Goal: Information Seeking & Learning: Learn about a topic

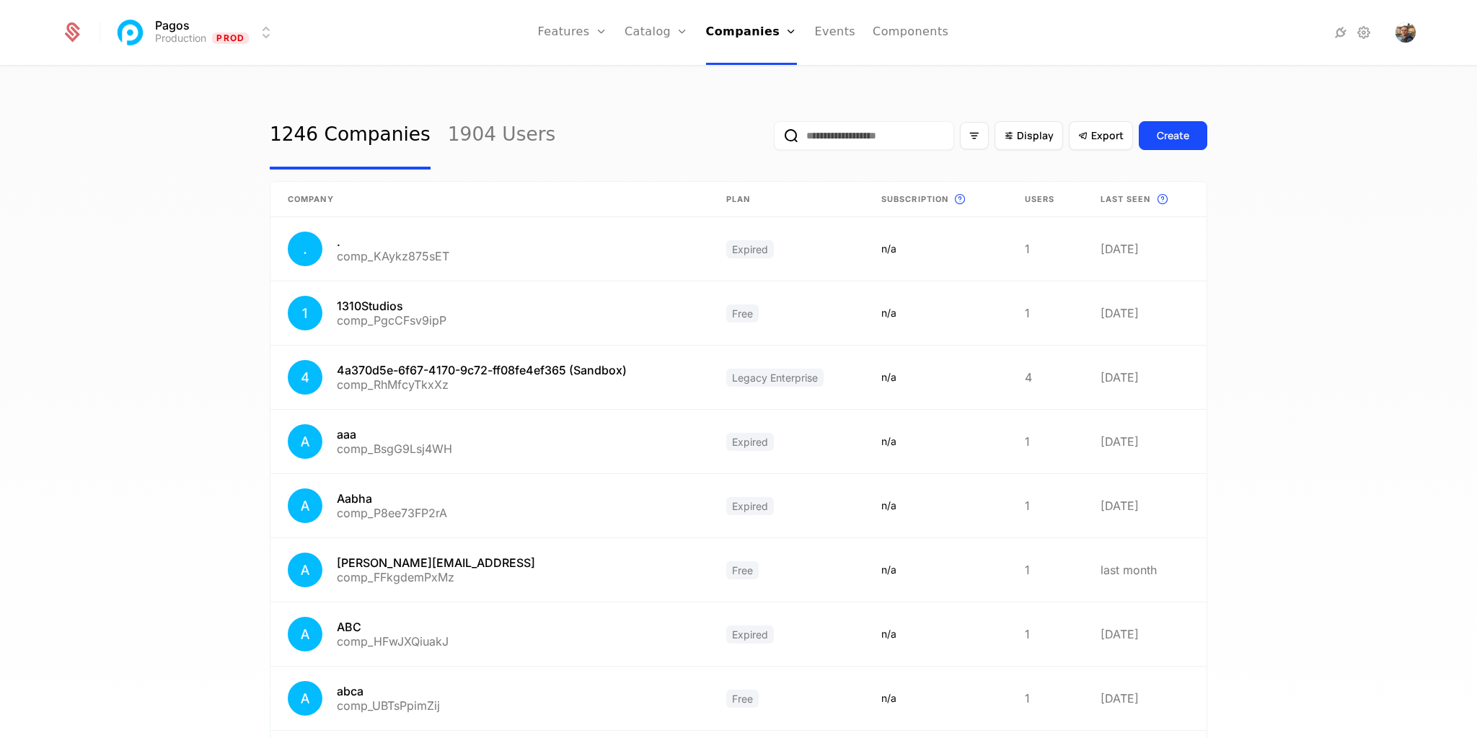
click at [844, 133] on input "email" at bounding box center [864, 135] width 180 height 29
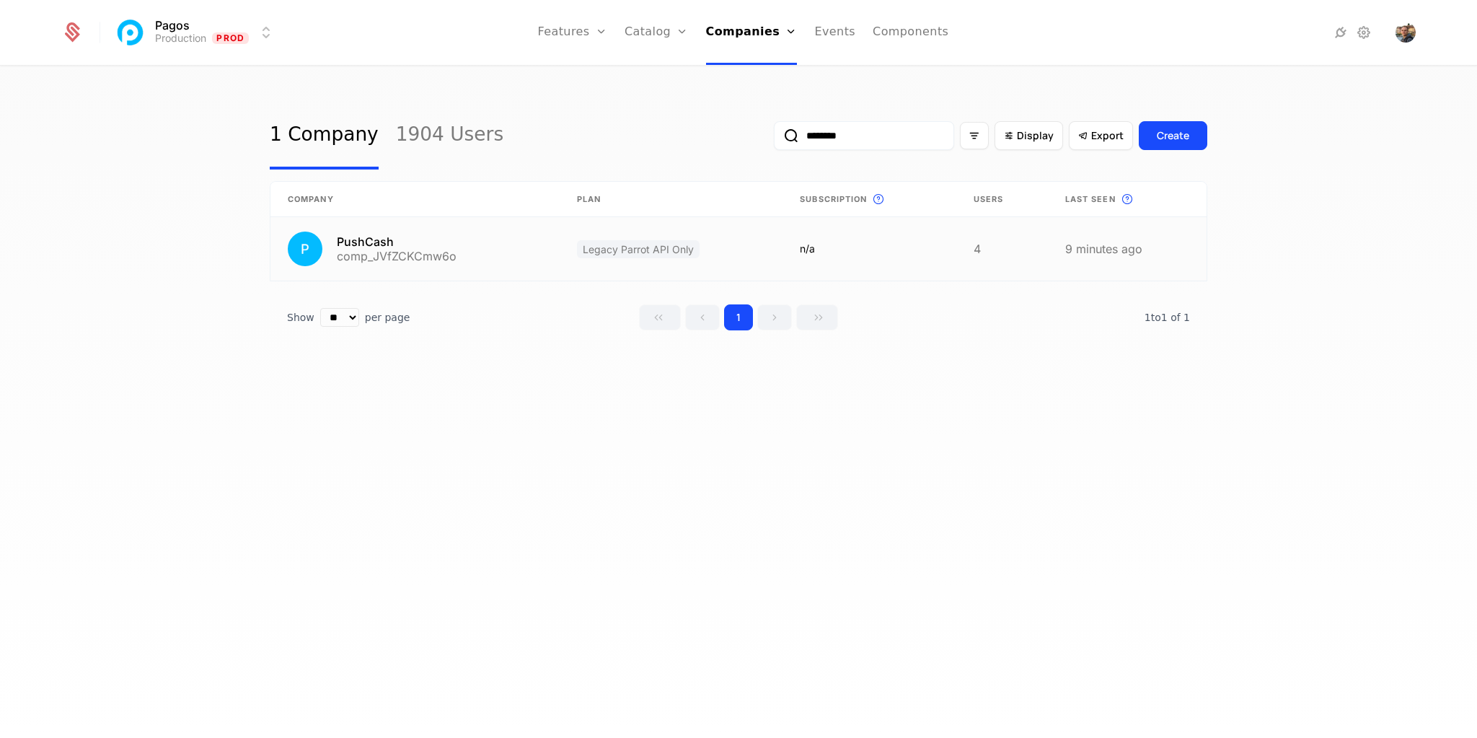
type input "********"
click at [373, 242] on link at bounding box center [414, 248] width 289 height 63
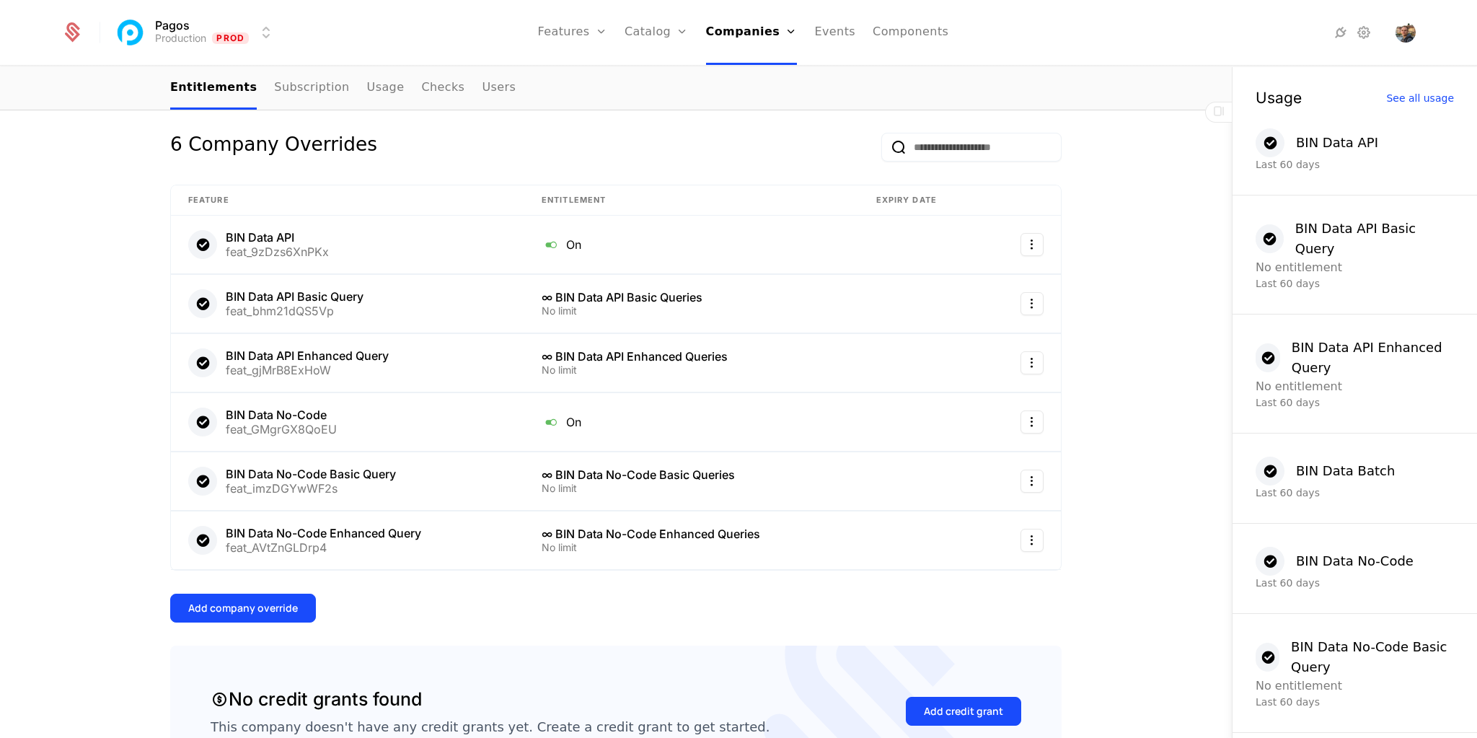
scroll to position [346, 0]
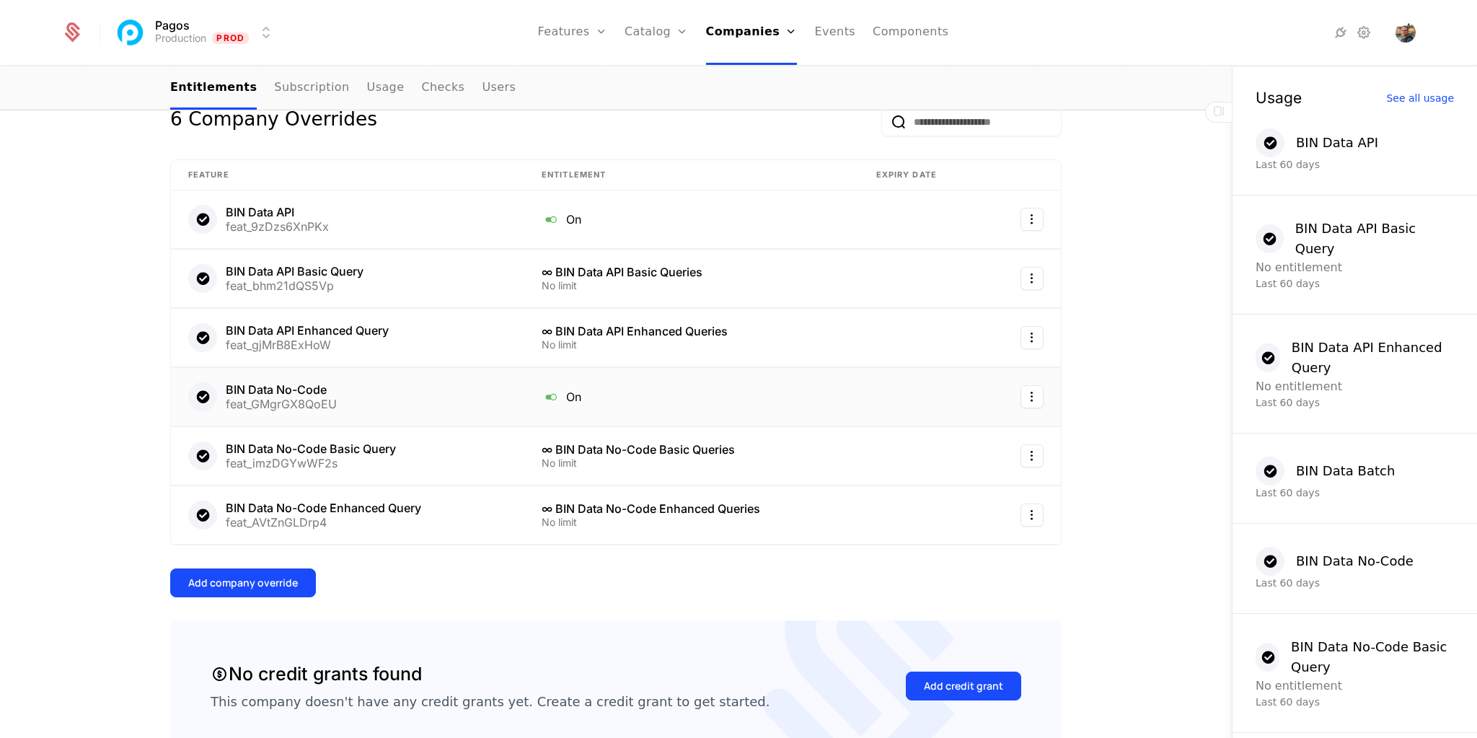
click at [392, 392] on div "BIN Data No-Code feat_GMgrGX8QoEU" at bounding box center [347, 396] width 319 height 29
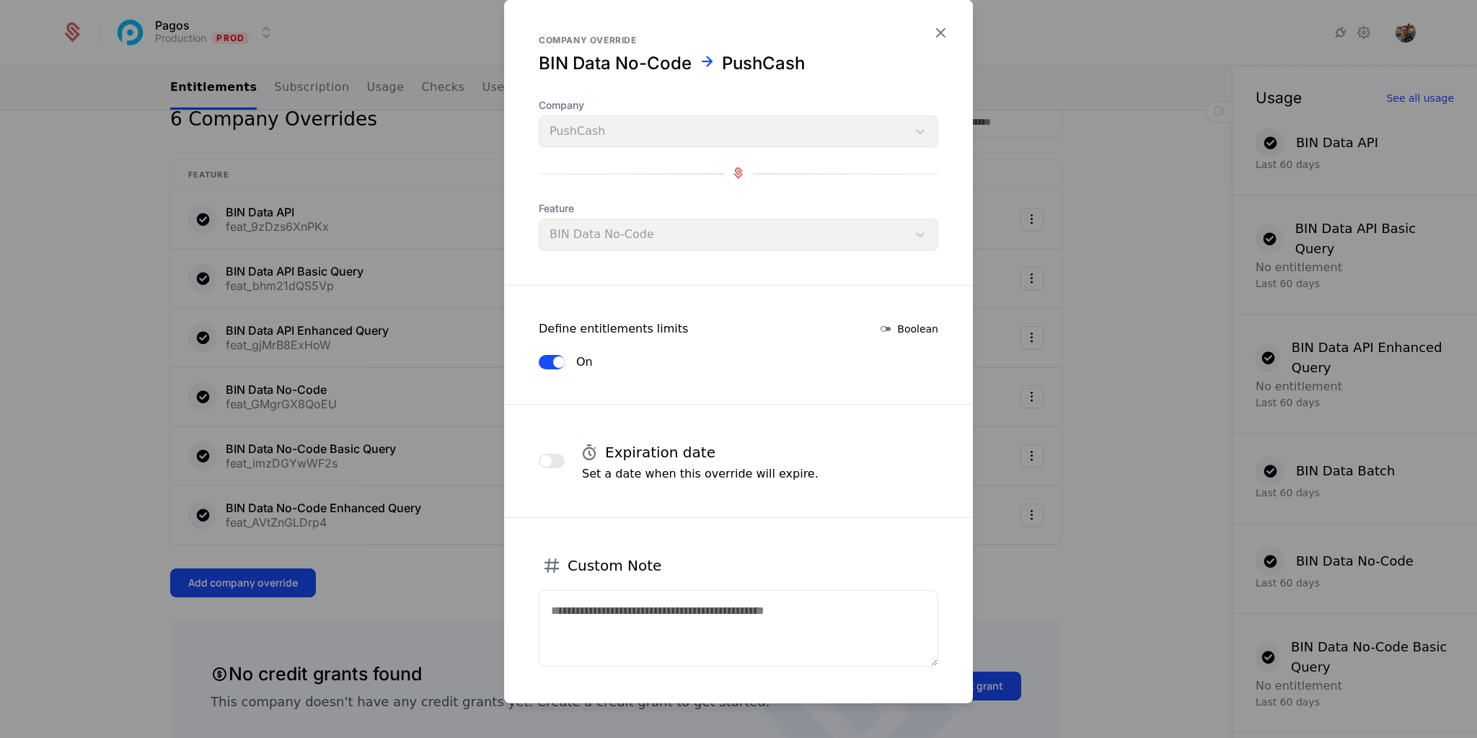
click at [931, 30] on icon "button" at bounding box center [940, 31] width 19 height 19
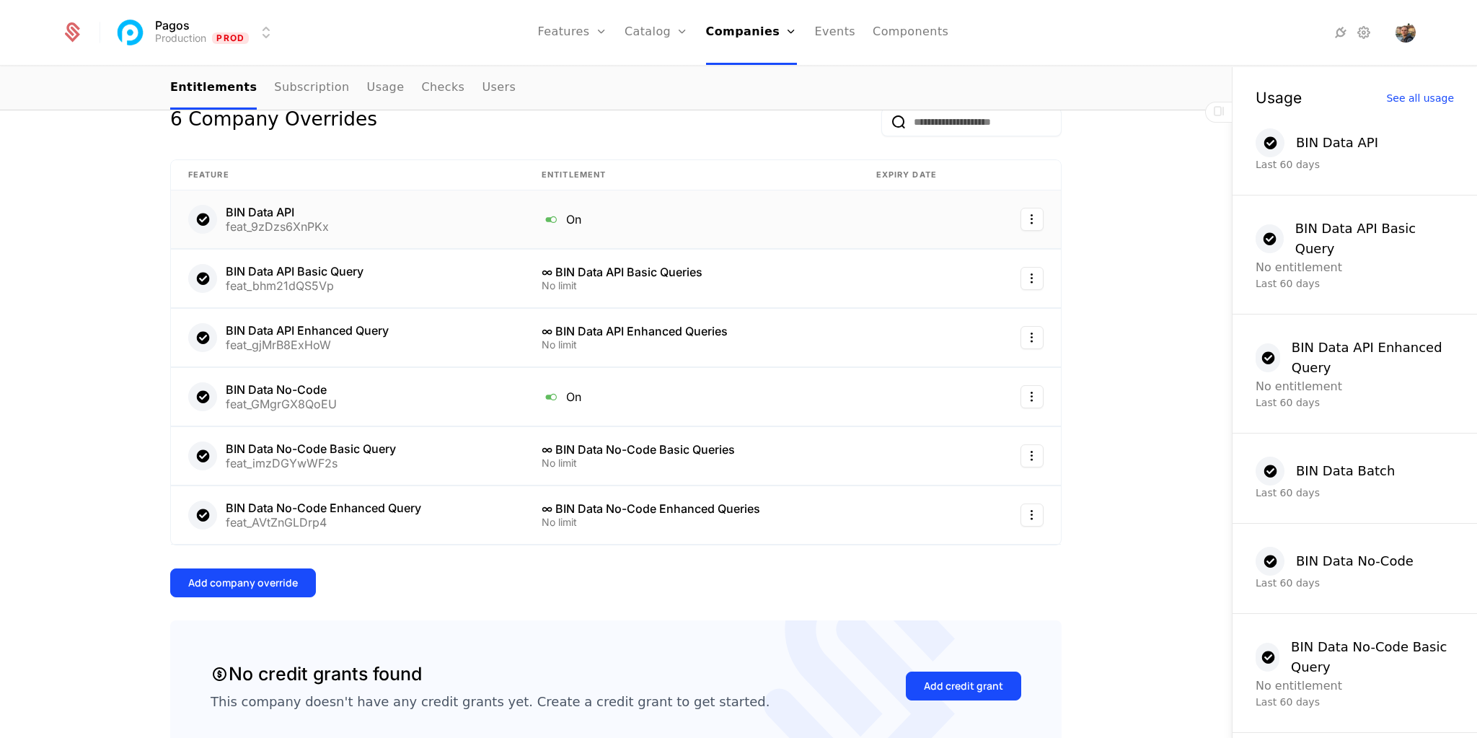
click at [296, 212] on div "BIN Data API" at bounding box center [277, 212] width 103 height 12
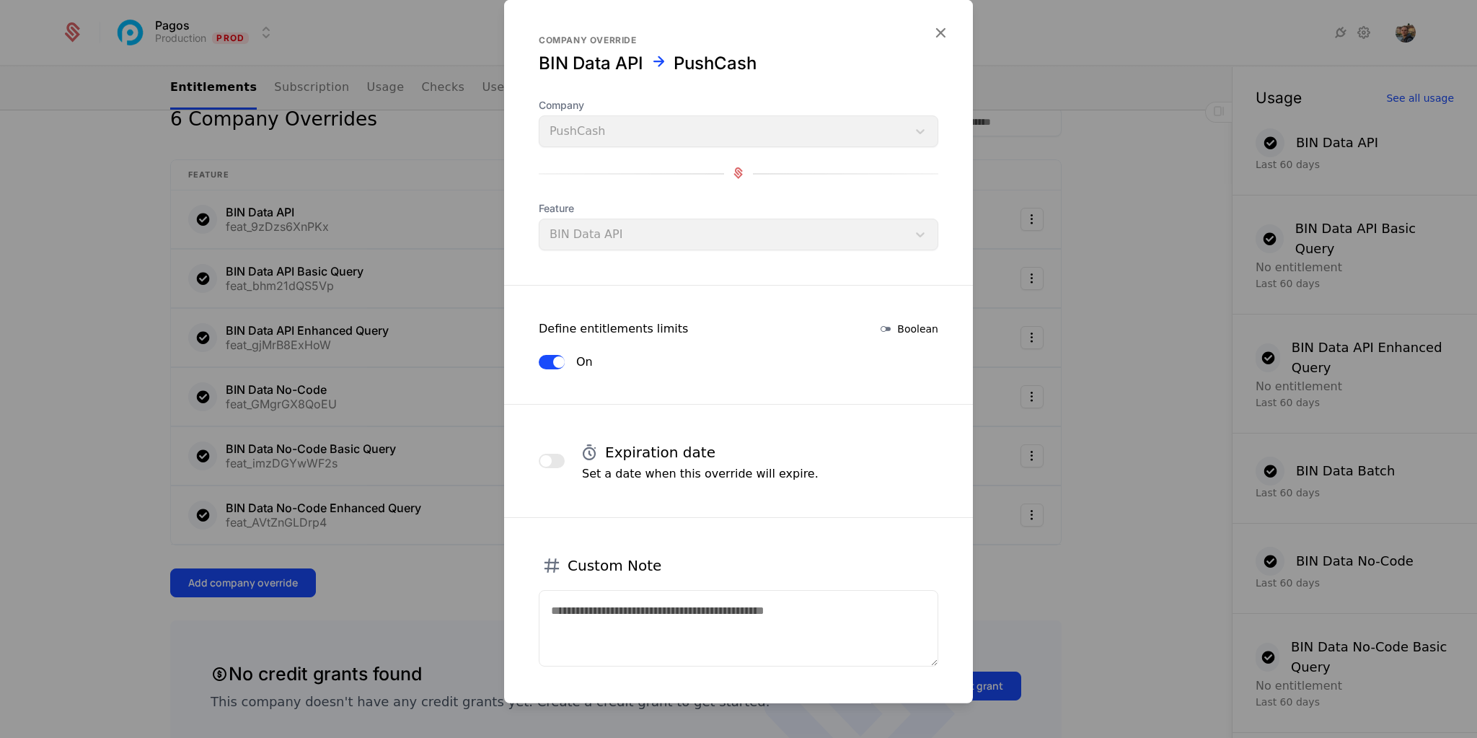
click at [935, 28] on icon "button" at bounding box center [940, 31] width 19 height 19
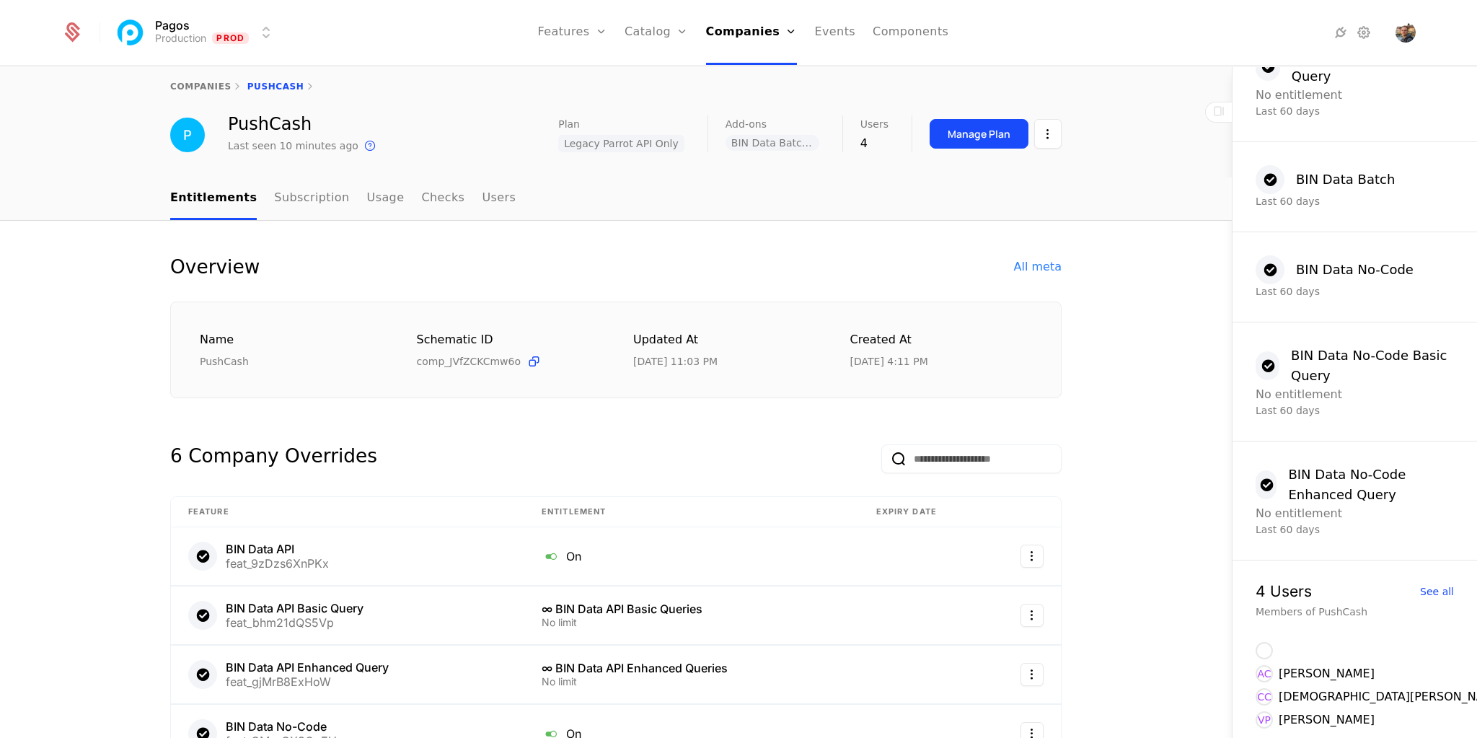
scroll to position [0, 0]
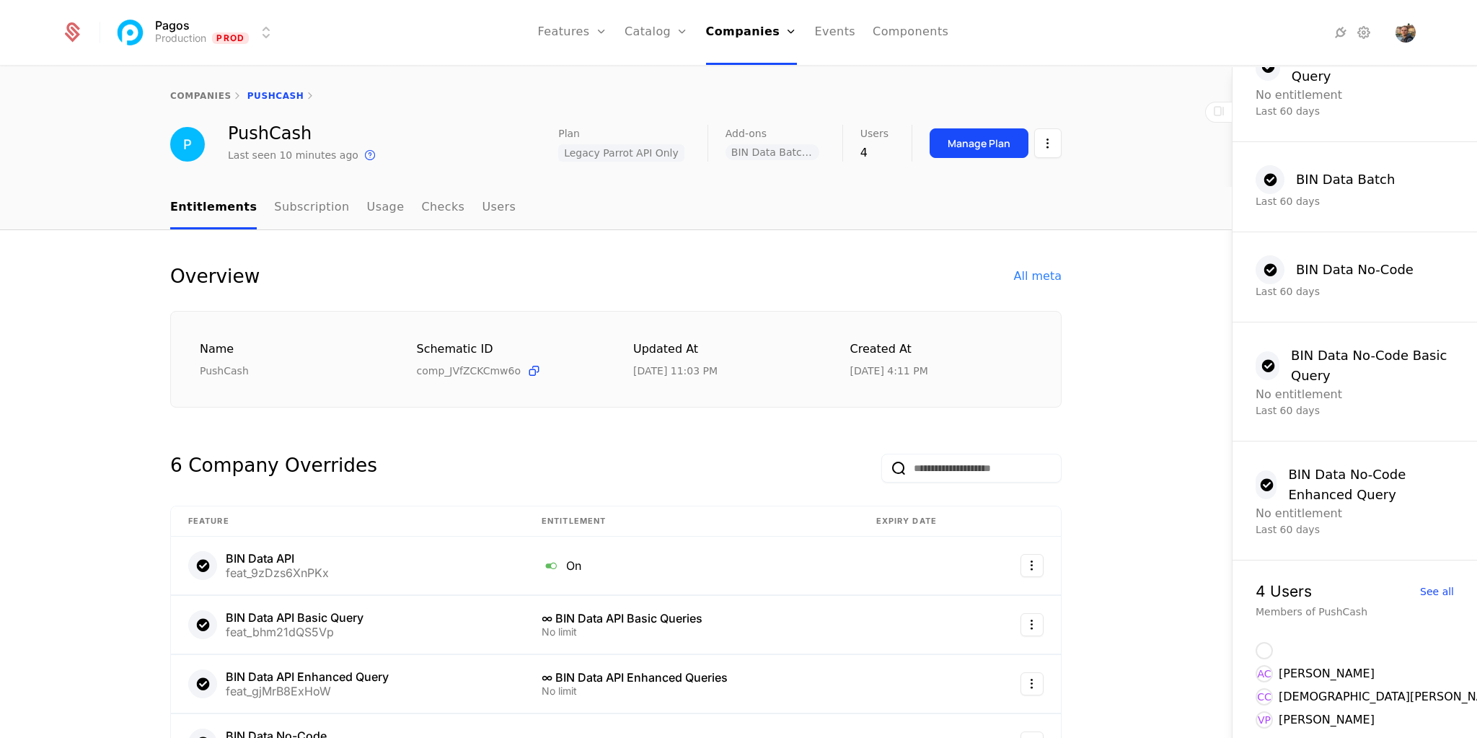
click at [367, 205] on link "Usage" at bounding box center [386, 208] width 38 height 43
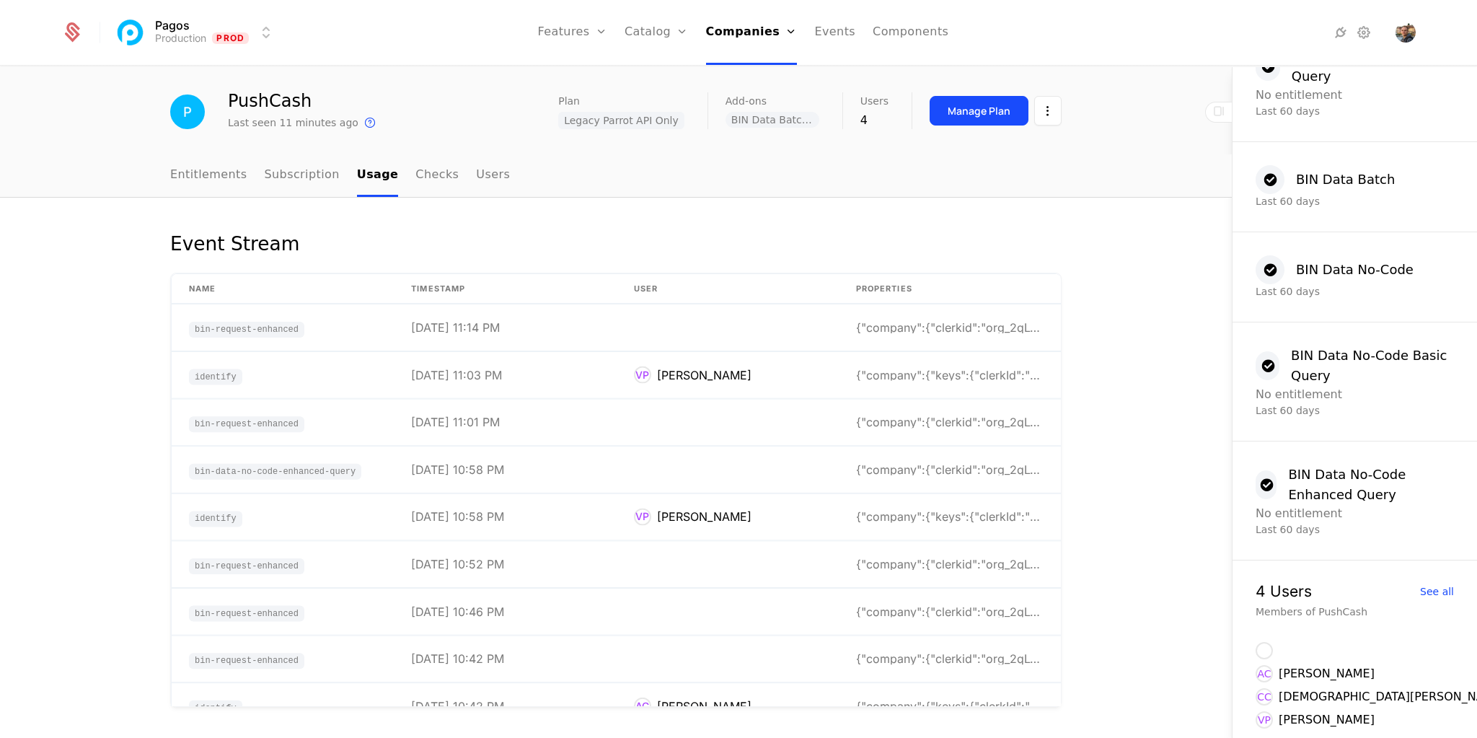
scroll to position [34, 0]
click at [806, 393] on td "VP [PERSON_NAME]" at bounding box center [728, 374] width 222 height 47
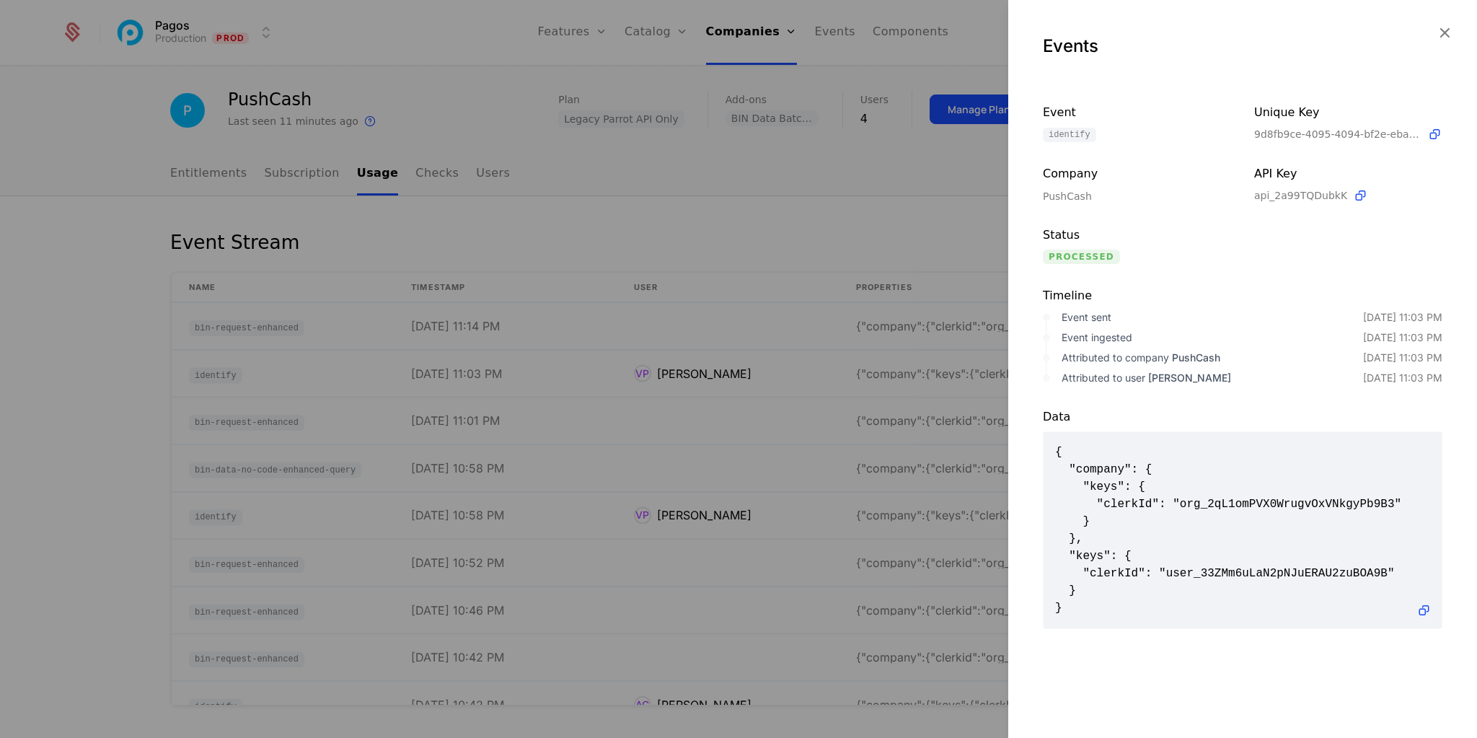
scroll to position [1, 0]
click at [770, 259] on div at bounding box center [738, 369] width 1477 height 738
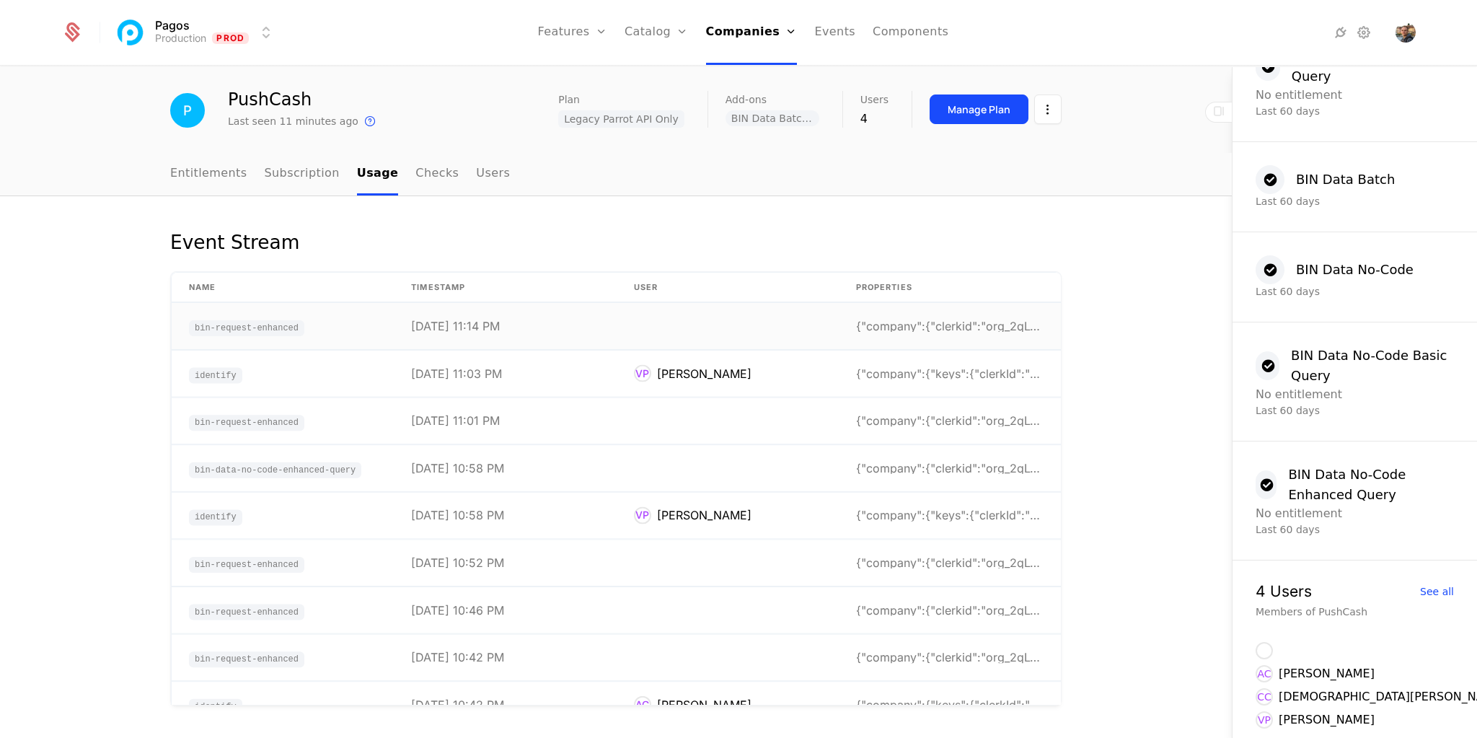
click at [662, 317] on td at bounding box center [728, 326] width 222 height 47
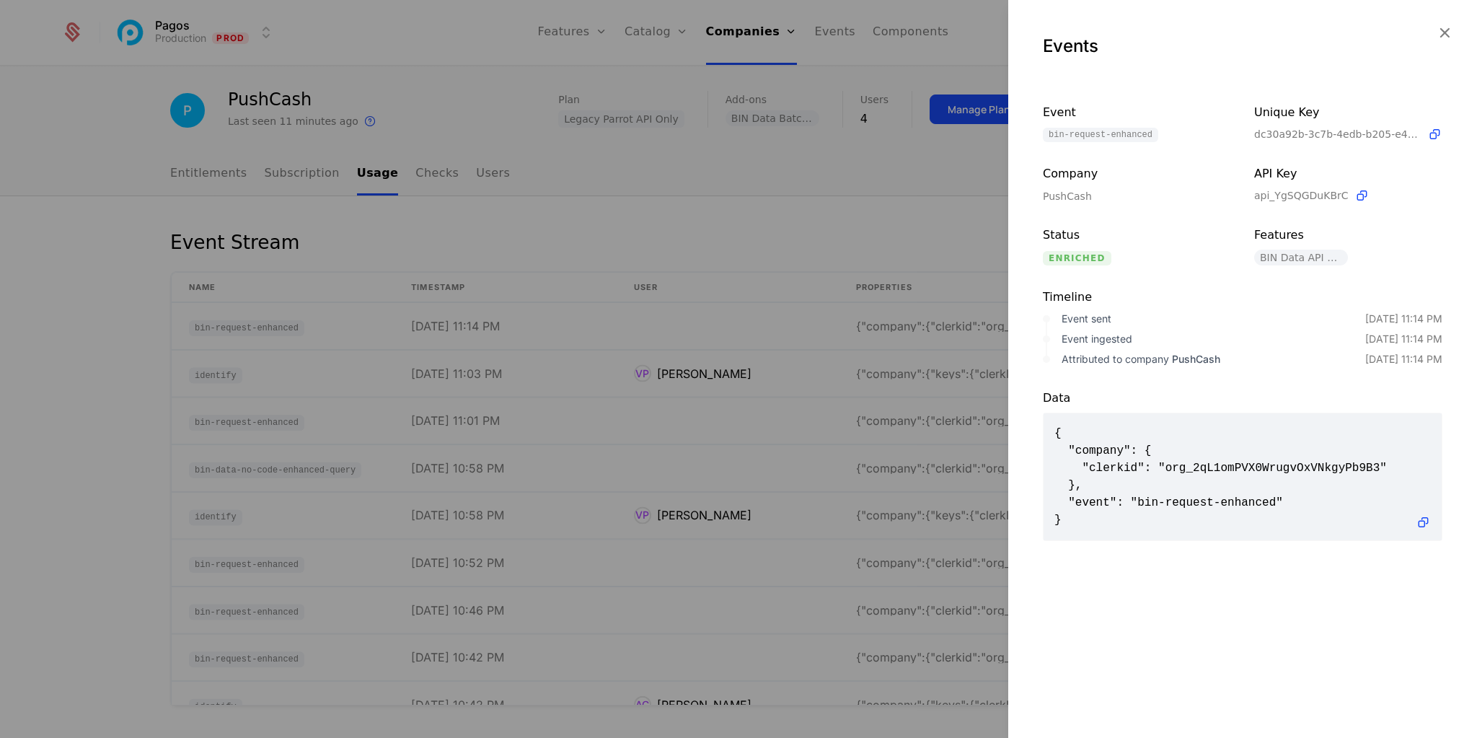
scroll to position [0, 0]
click at [742, 434] on div at bounding box center [738, 369] width 1477 height 738
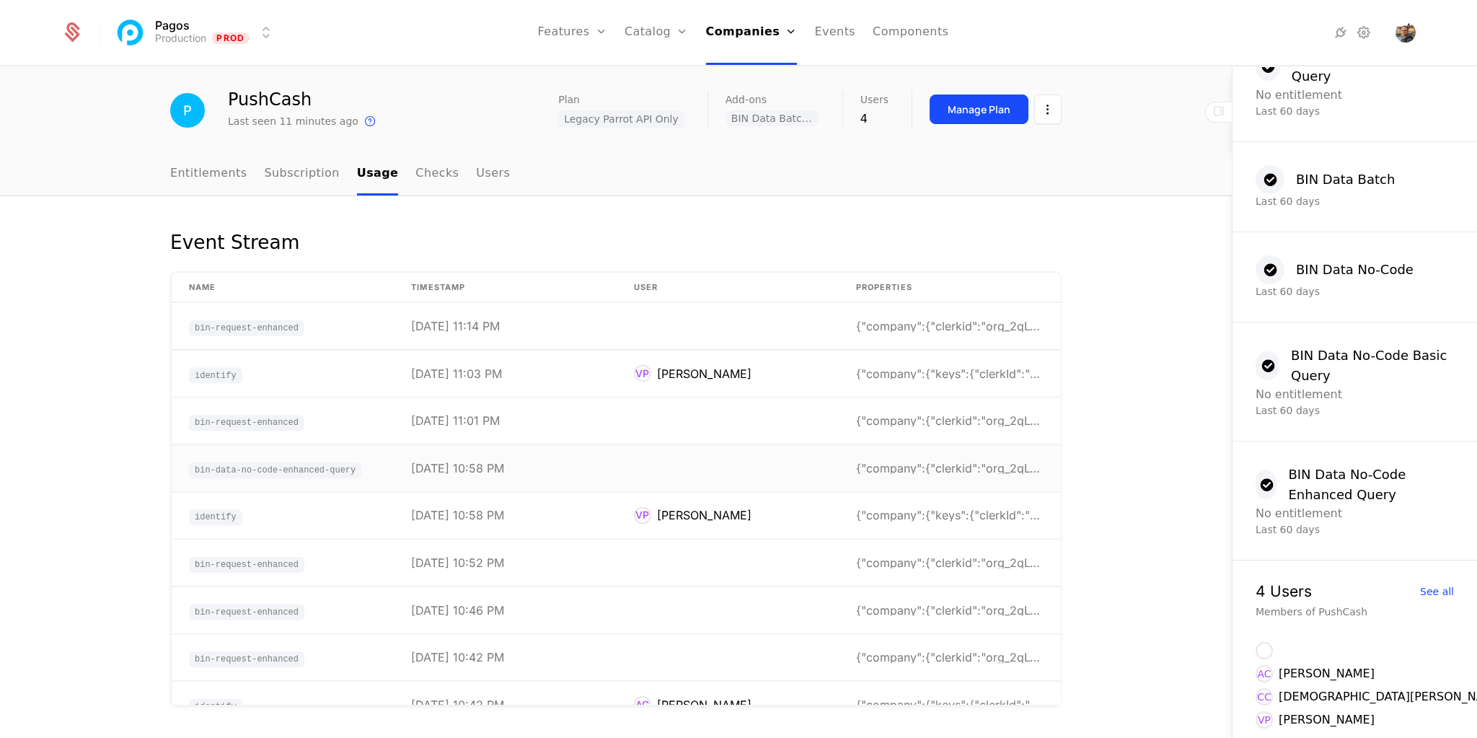
click at [718, 470] on td at bounding box center [728, 468] width 222 height 47
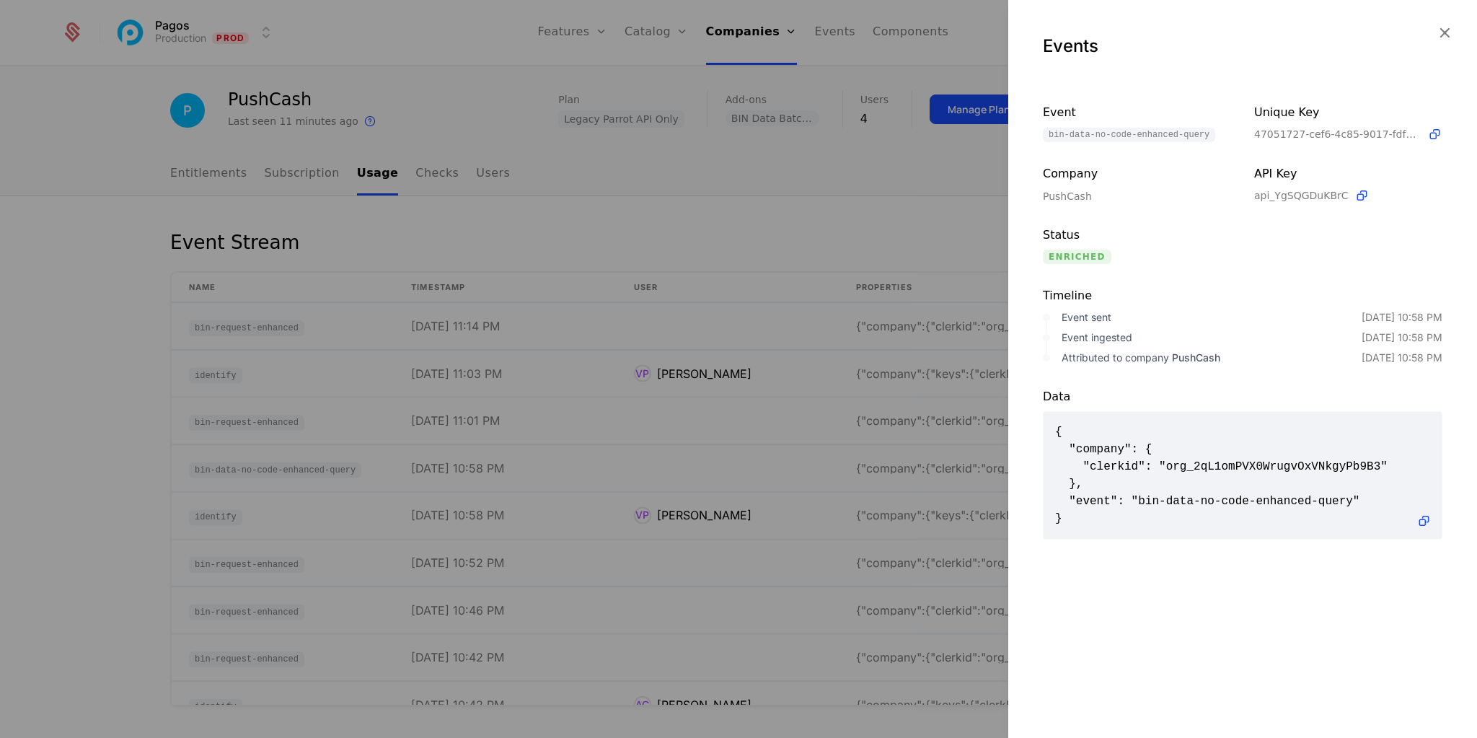
click at [703, 439] on div at bounding box center [738, 369] width 1477 height 738
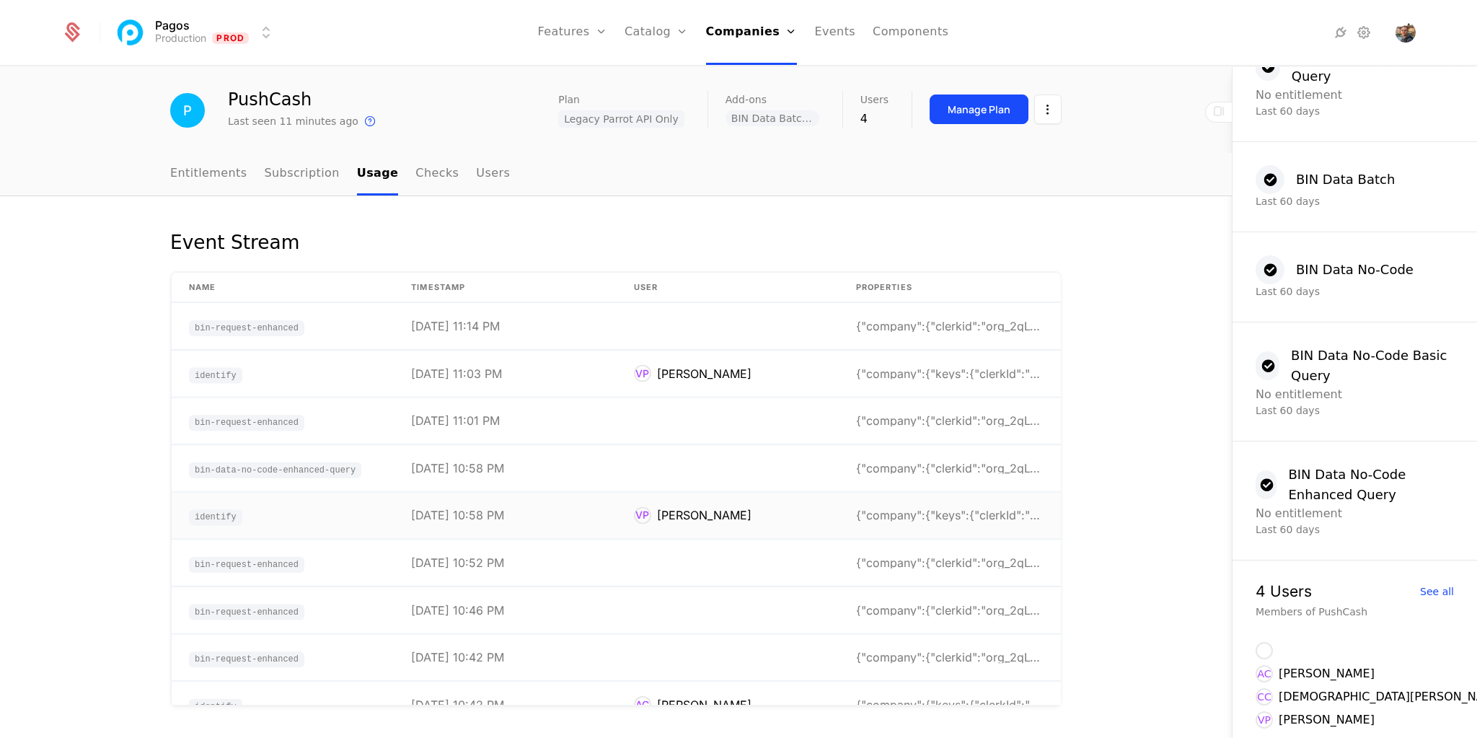
click at [555, 514] on td "[DATE] 10:58 PM" at bounding box center [505, 516] width 222 height 47
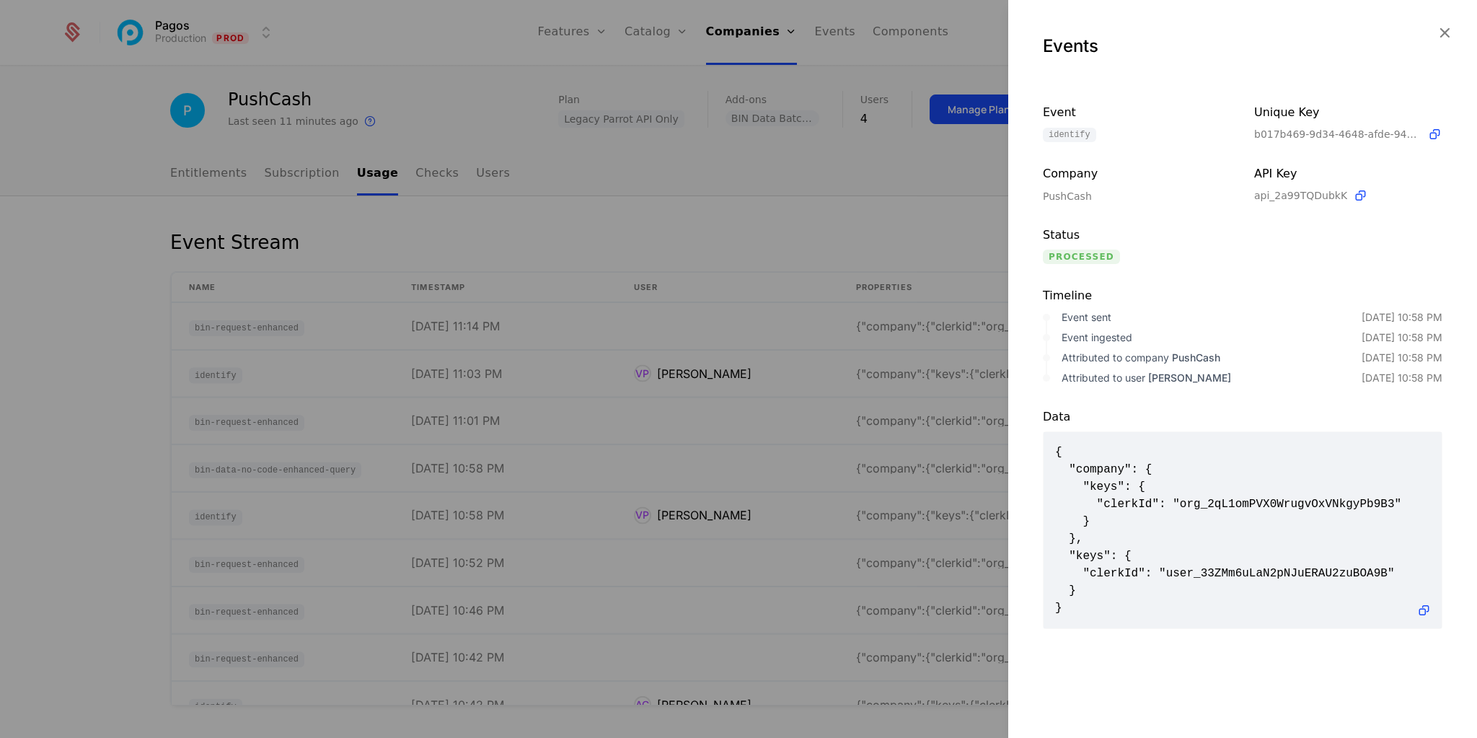
click at [554, 514] on div at bounding box center [738, 369] width 1477 height 738
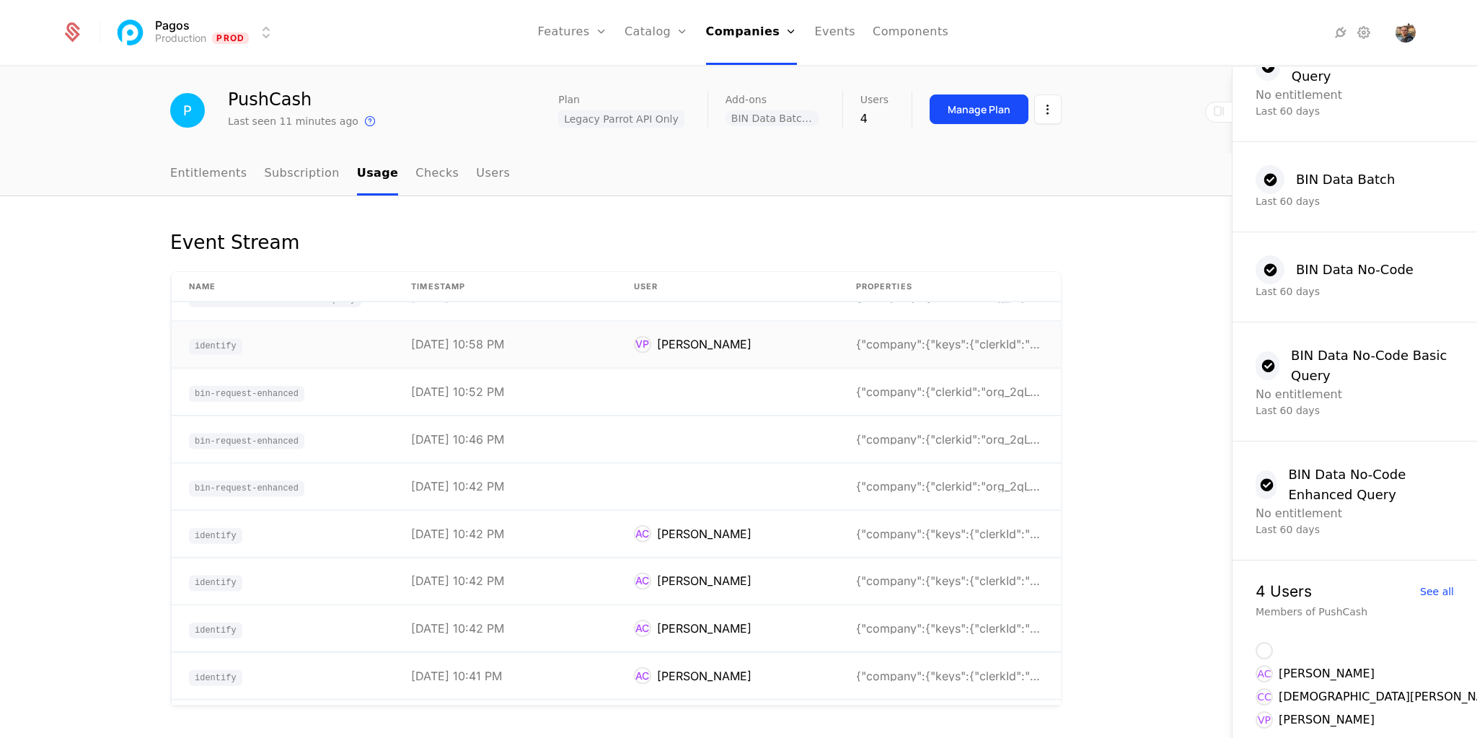
scroll to position [173, 0]
click at [606, 394] on td "[DATE] 10:52 PM" at bounding box center [505, 389] width 222 height 47
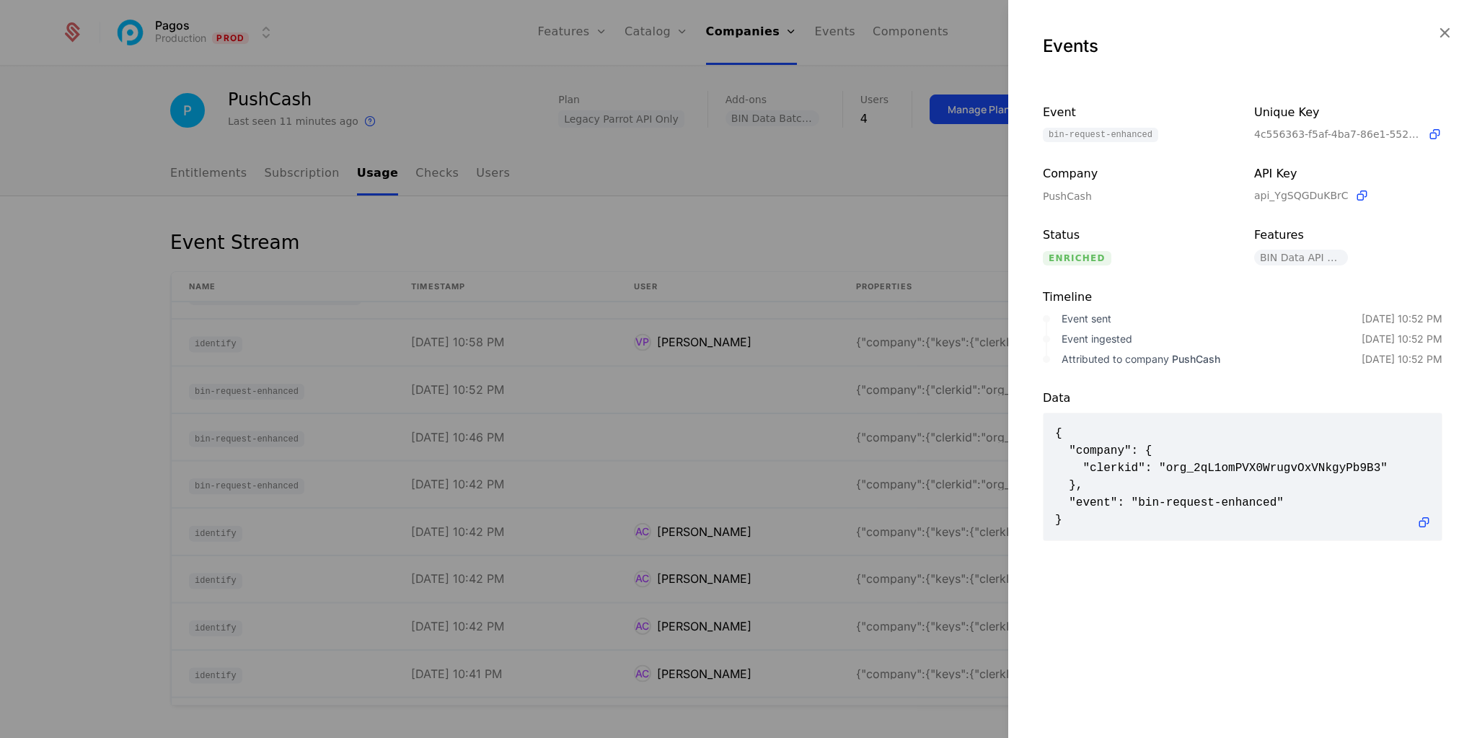
click at [698, 415] on div at bounding box center [738, 369] width 1477 height 738
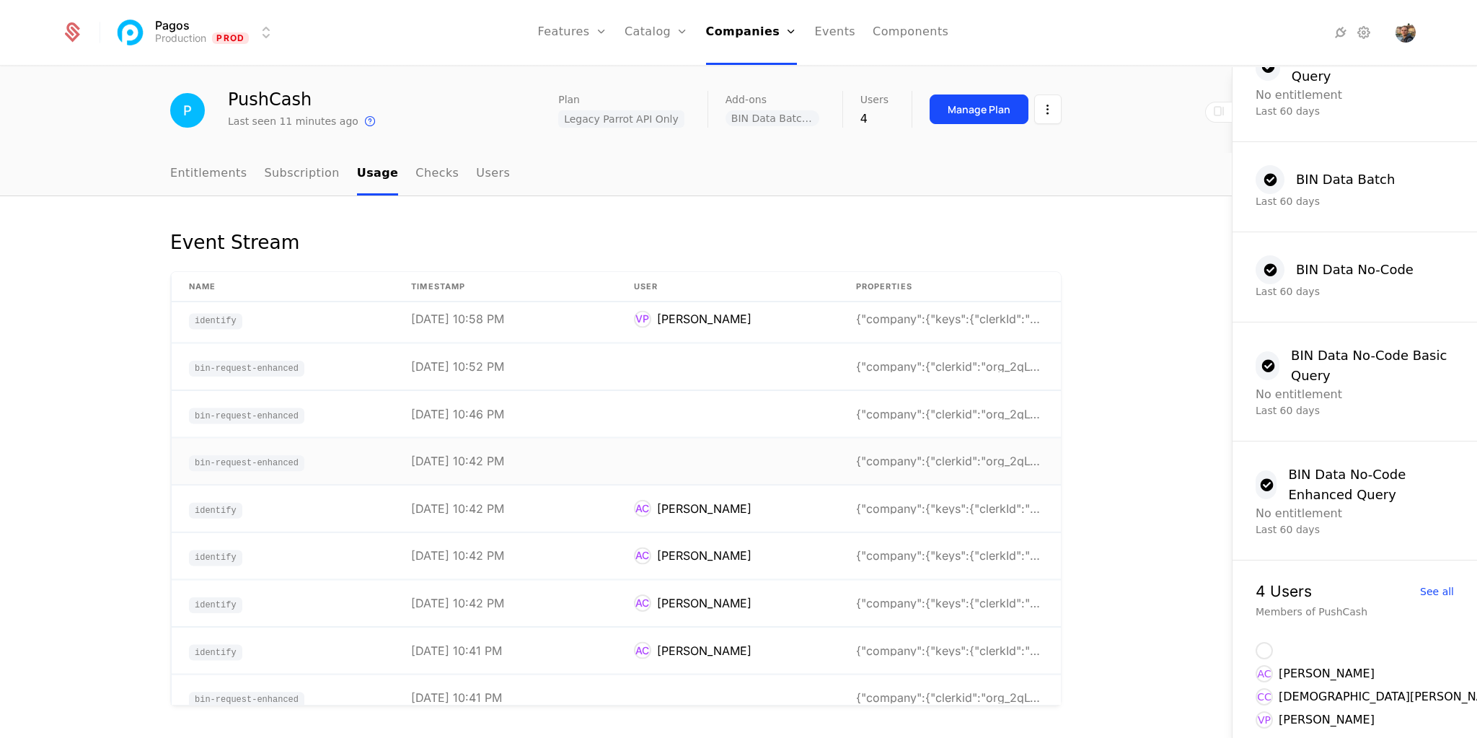
scroll to position [346, 0]
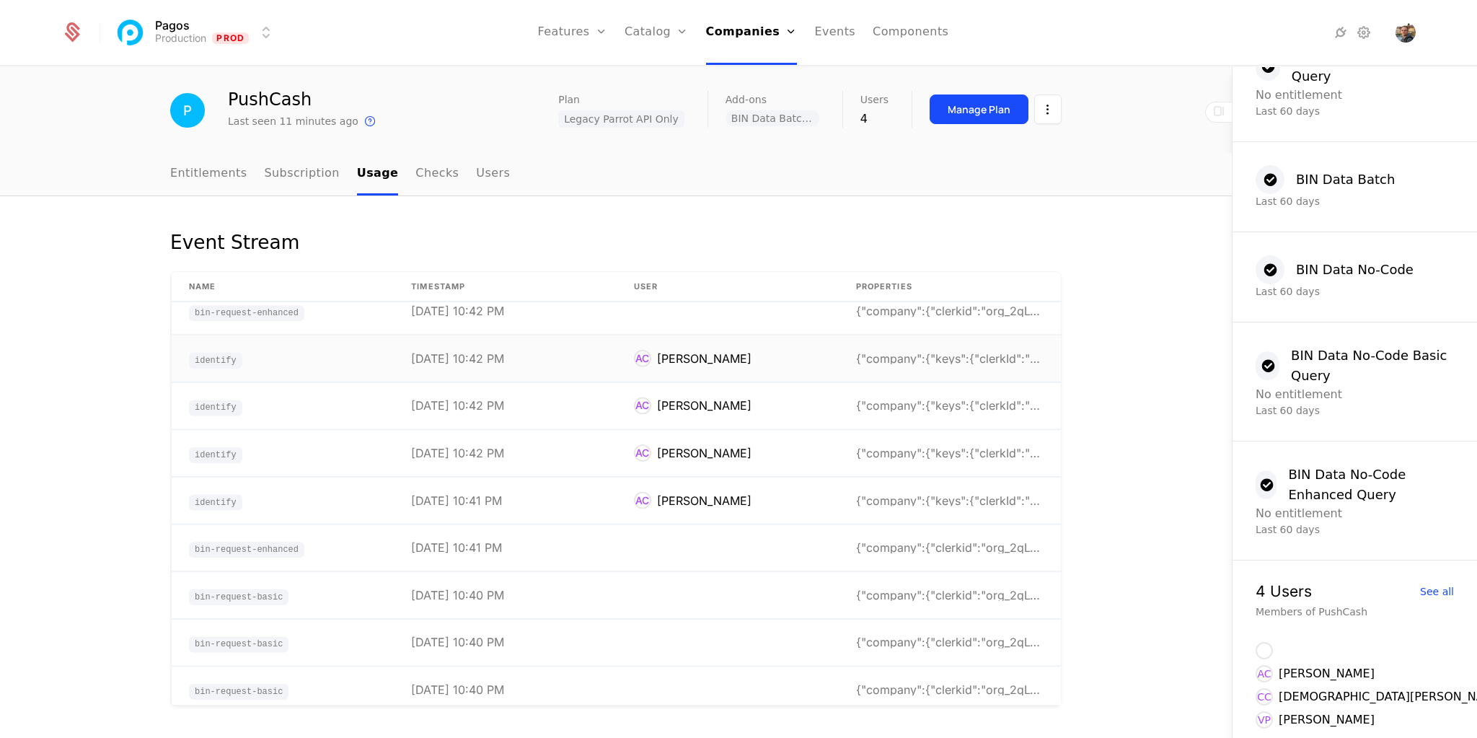
click at [577, 369] on td "[DATE] 10:42 PM" at bounding box center [505, 358] width 222 height 47
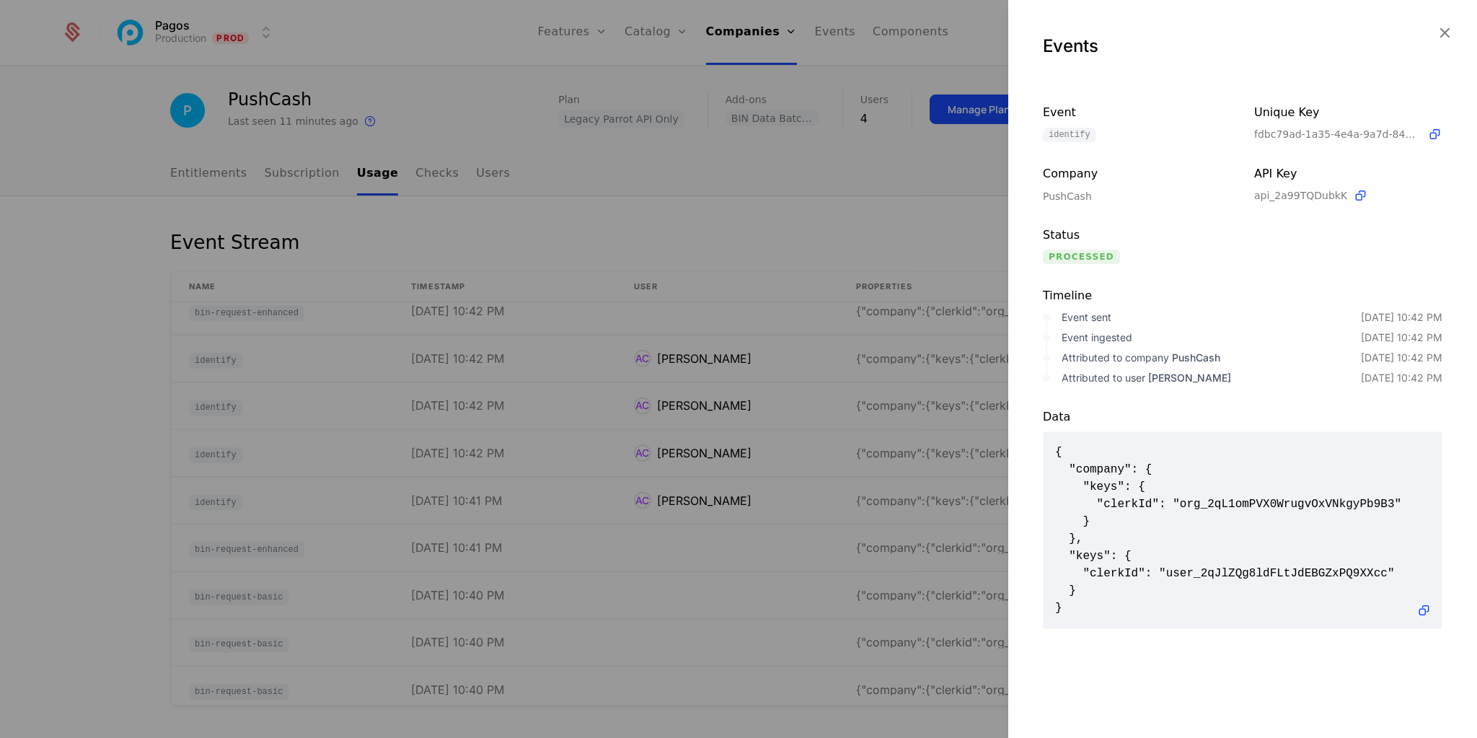
click at [574, 391] on div at bounding box center [738, 369] width 1477 height 738
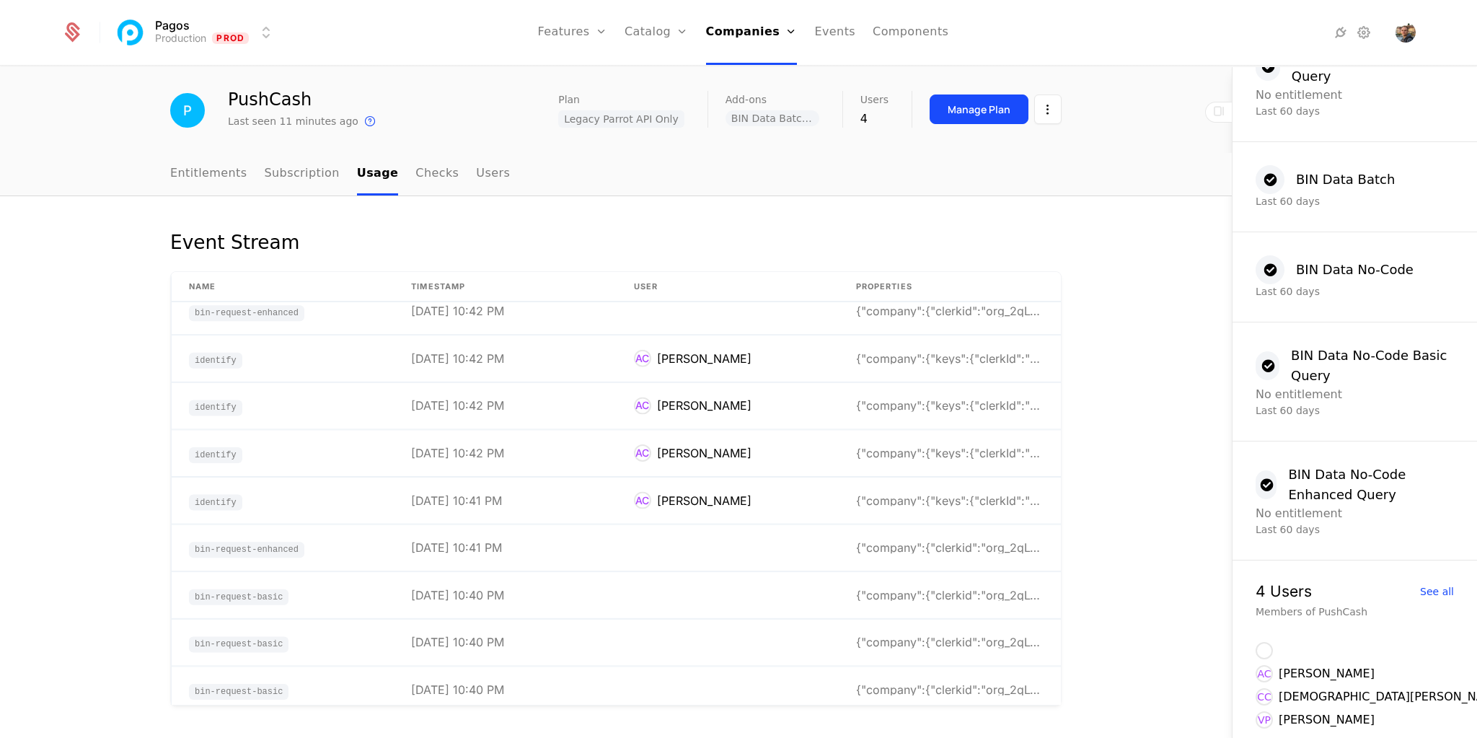
click at [415, 167] on link "Checks" at bounding box center [436, 174] width 43 height 43
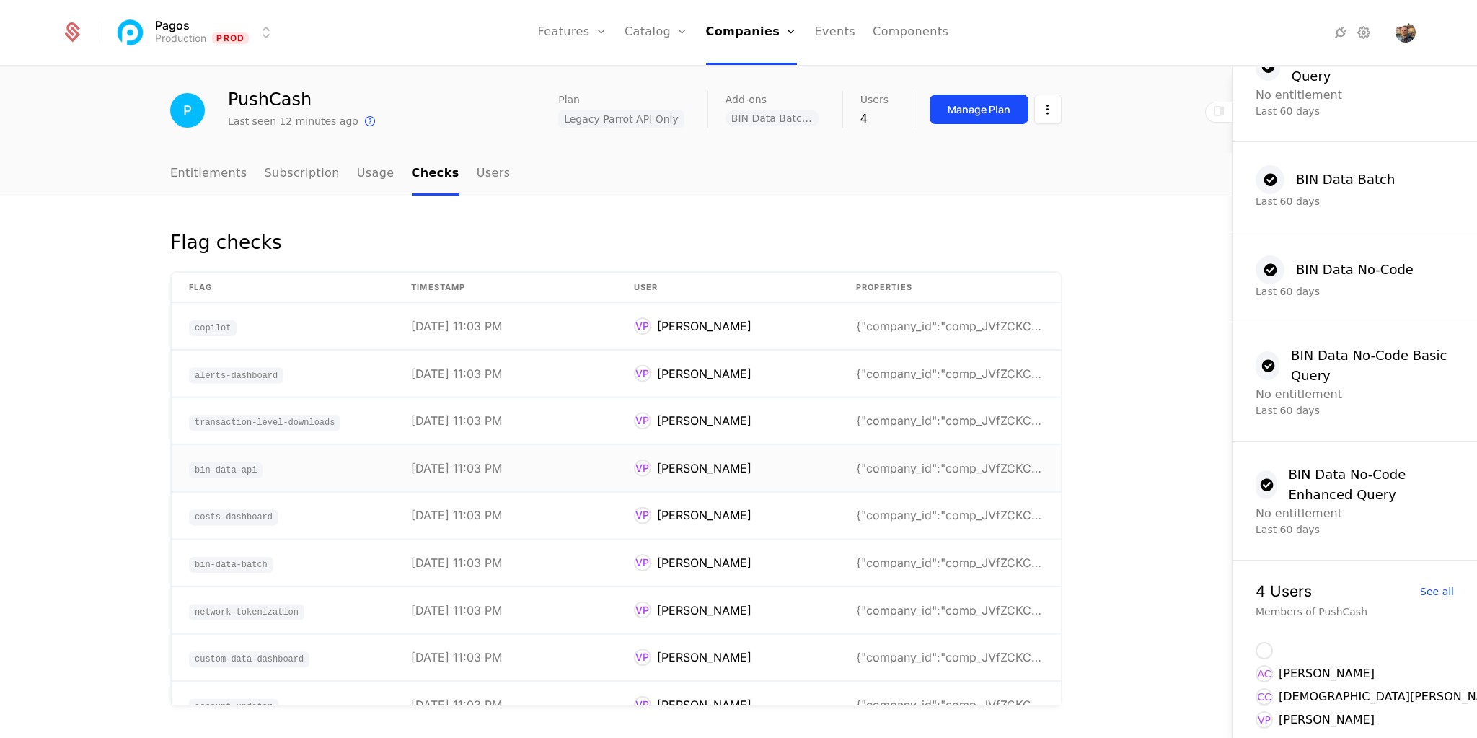
click at [346, 476] on td "bin-data-api" at bounding box center [283, 468] width 222 height 47
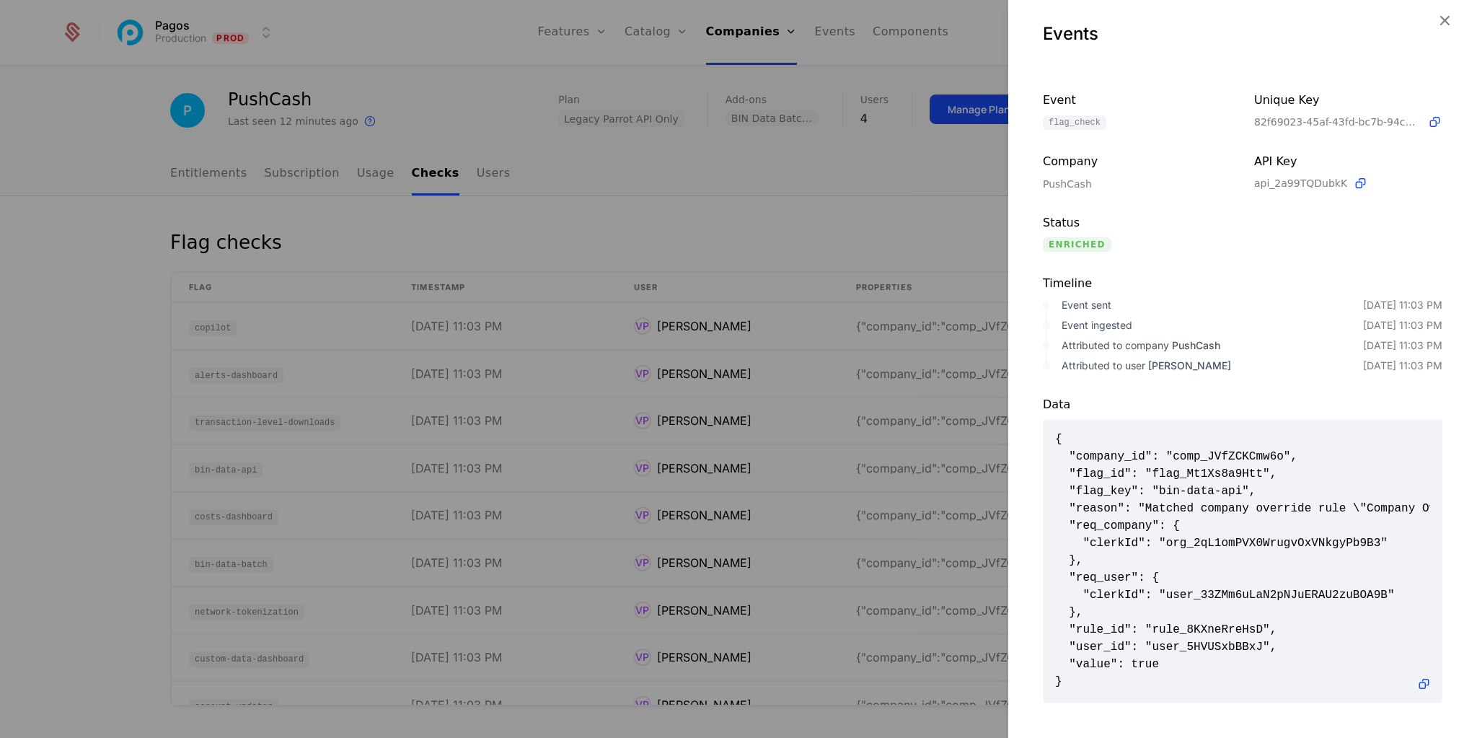
click at [1158, 635] on span "{ "company_id": "comp_JVfZCKCmw6o", "flag_id": "flag_Mt1Xs8a9Htt", "flag_key": …" at bounding box center [1242, 561] width 375 height 260
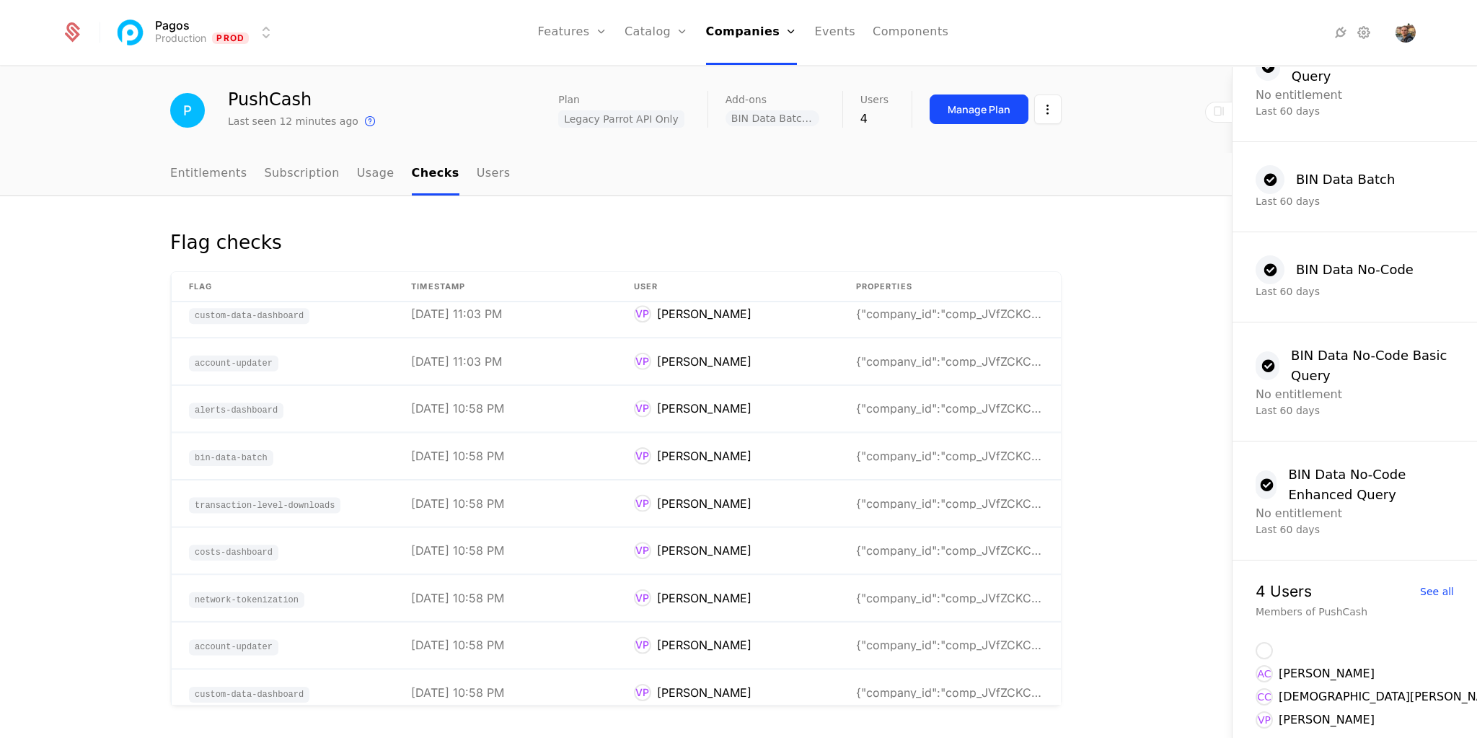
scroll to position [346, 0]
click at [347, 454] on td "bin-data-batch" at bounding box center [283, 453] width 222 height 47
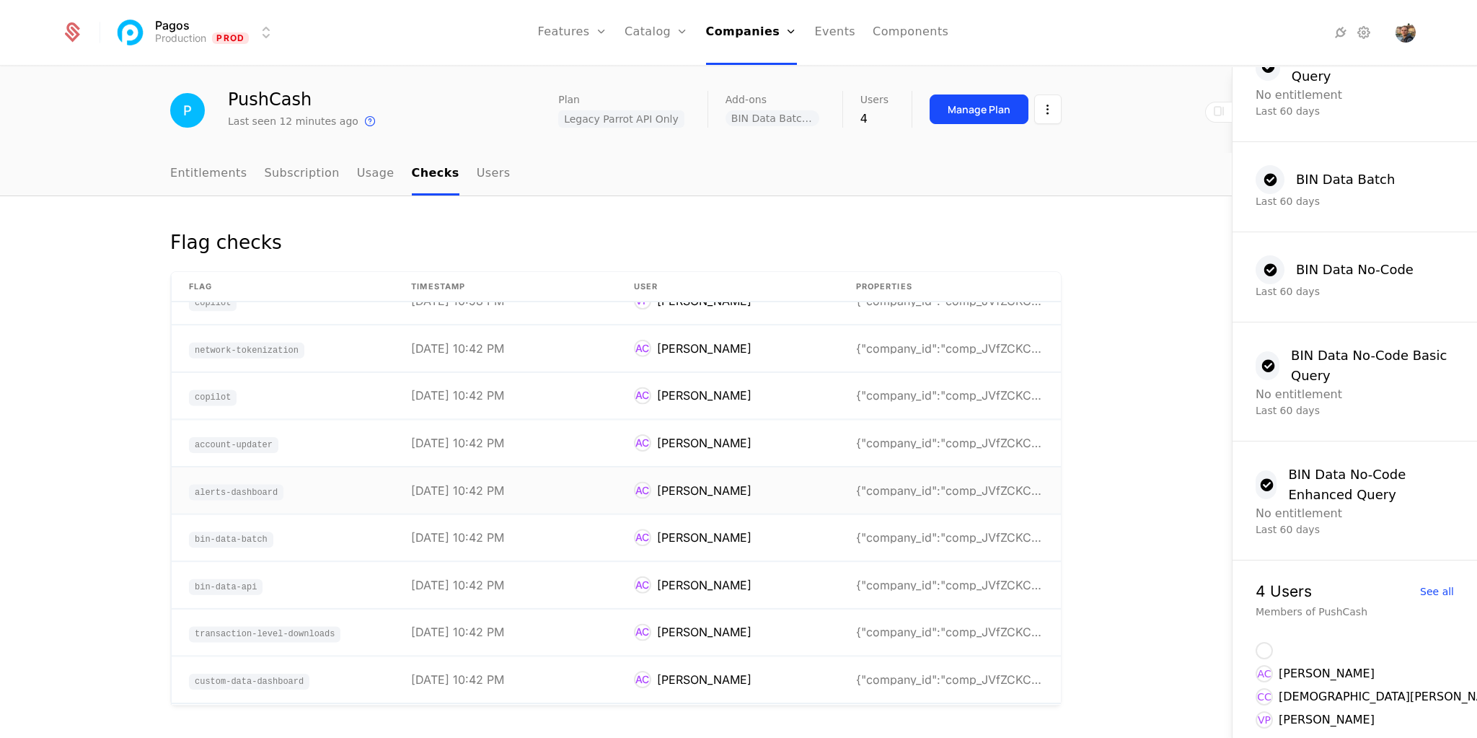
scroll to position [923, 0]
click at [337, 490] on td "bin-data-api" at bounding box center [283, 491] width 222 height 47
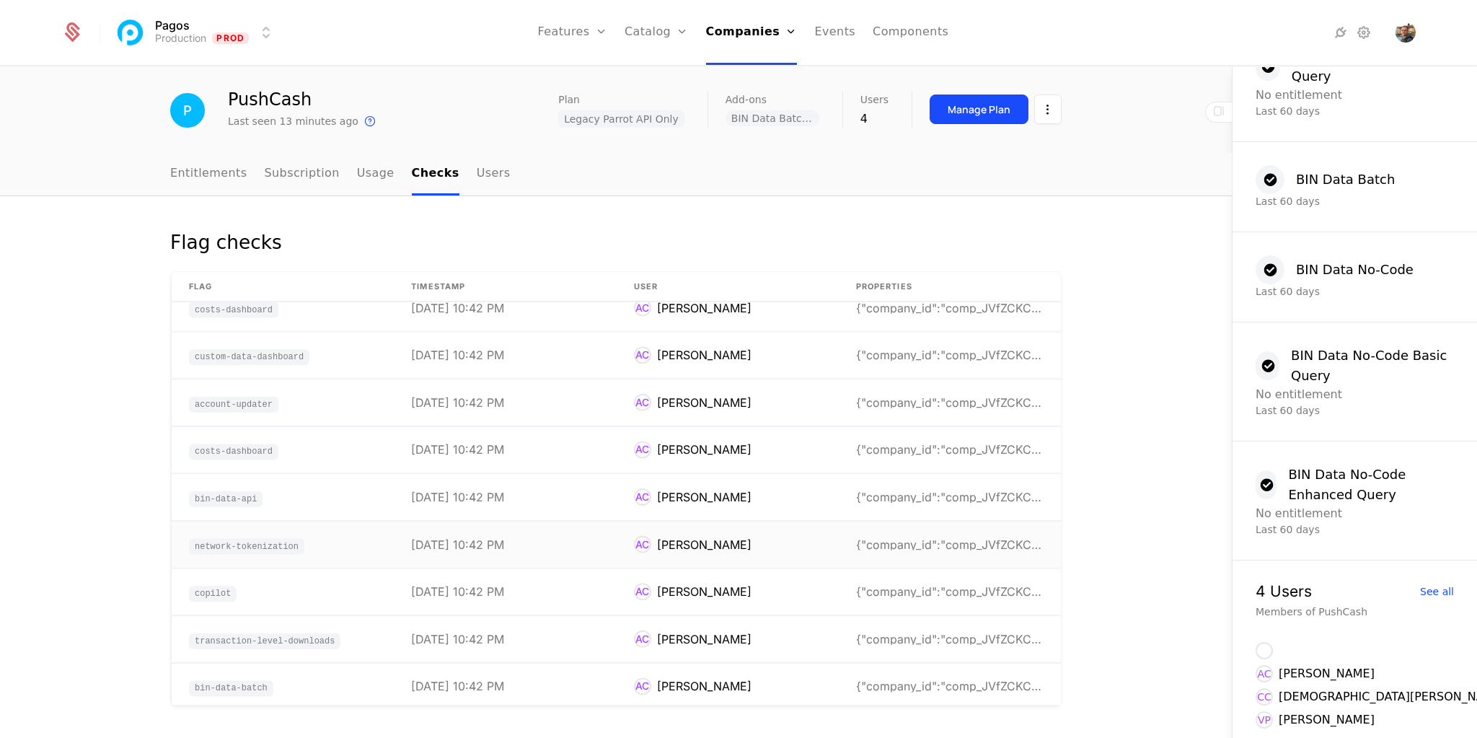
scroll to position [1270, 0]
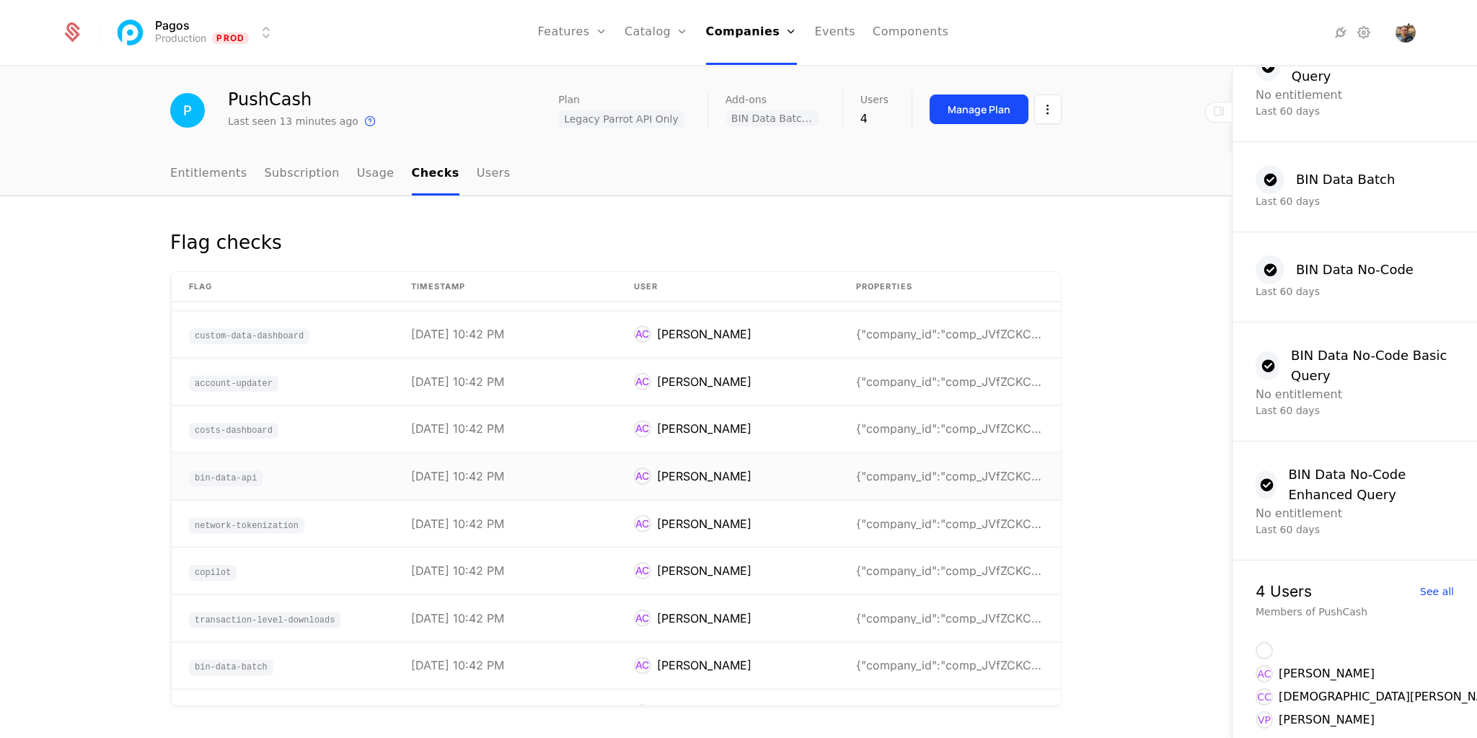
click at [527, 485] on td "[DATE] 10:42 PM" at bounding box center [505, 476] width 222 height 47
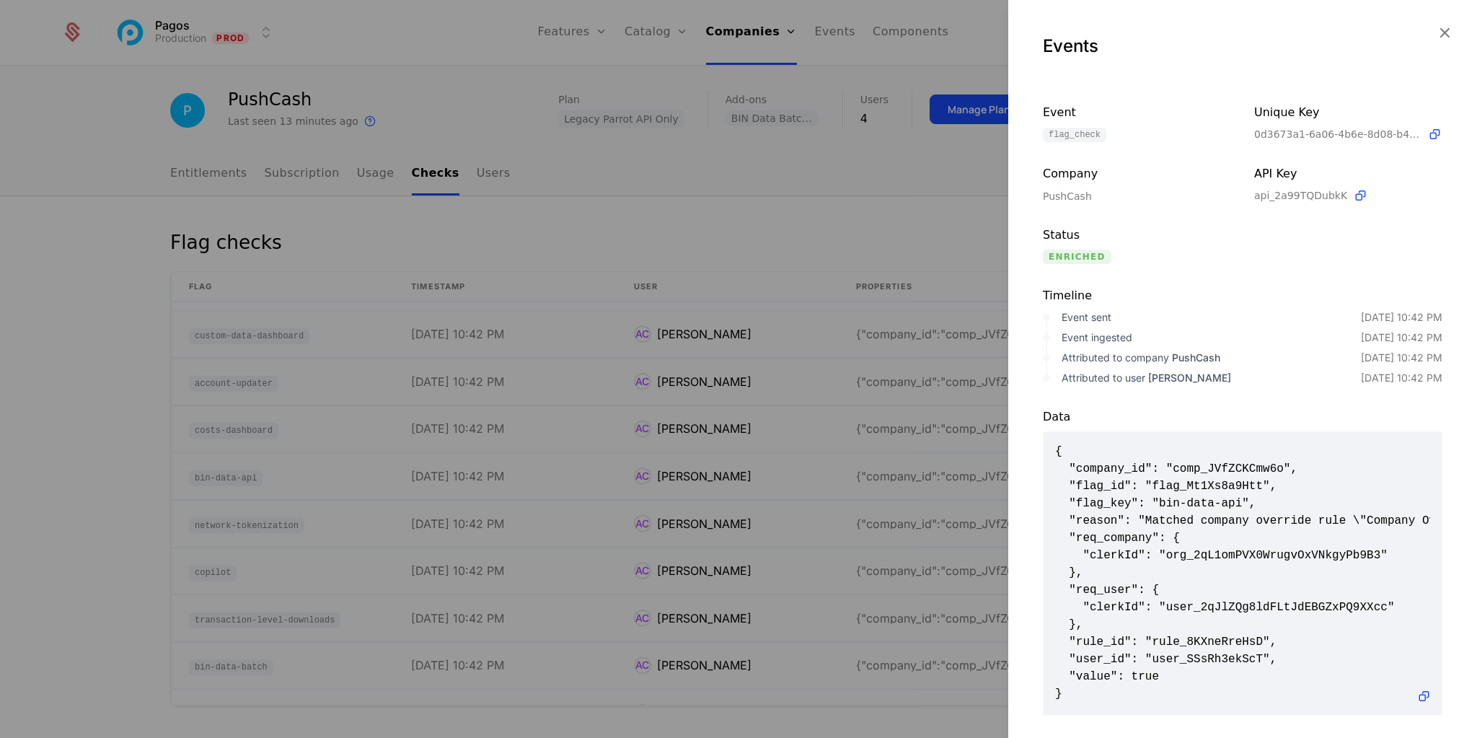
scroll to position [0, 0]
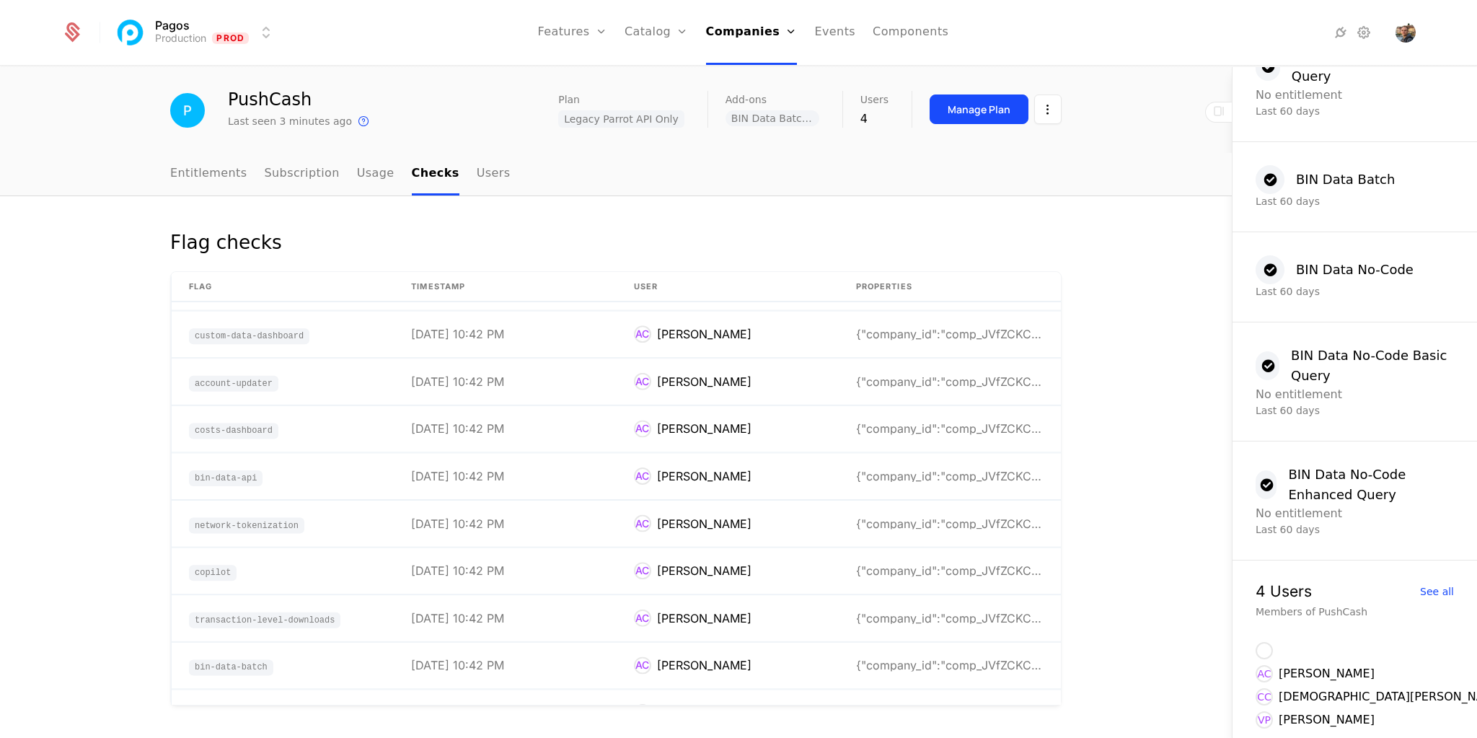
click at [477, 171] on link "Users" at bounding box center [494, 174] width 34 height 43
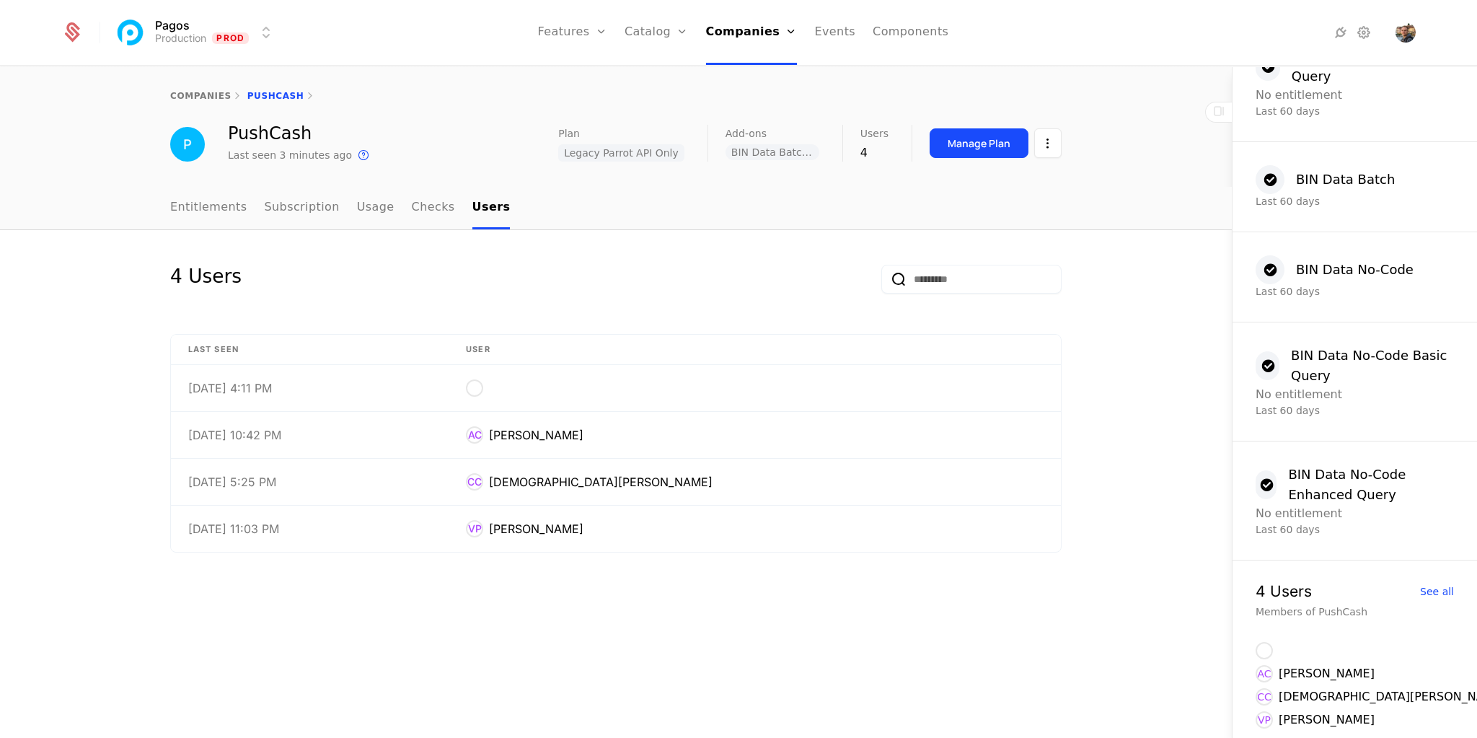
click at [413, 208] on link "Checks" at bounding box center [433, 208] width 43 height 43
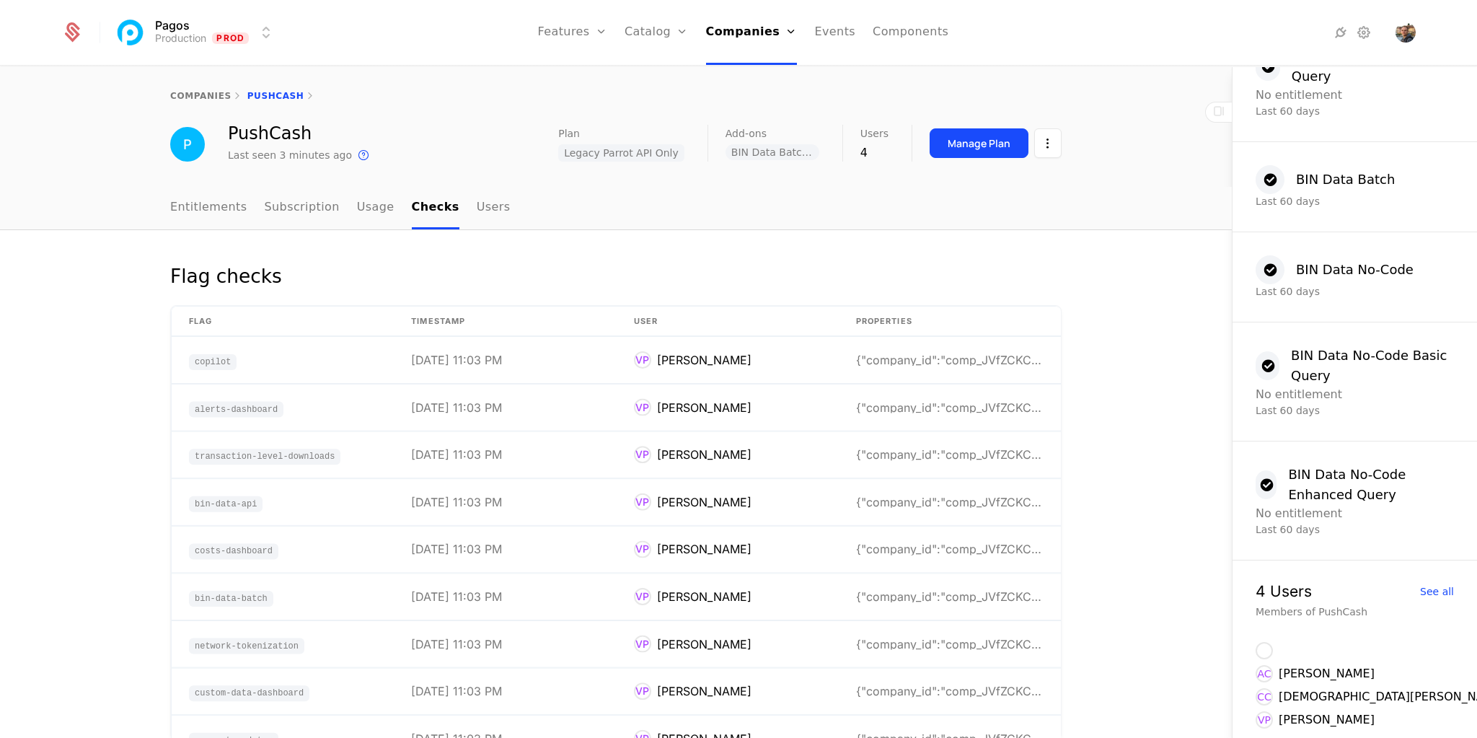
click at [357, 212] on link "Usage" at bounding box center [376, 208] width 38 height 43
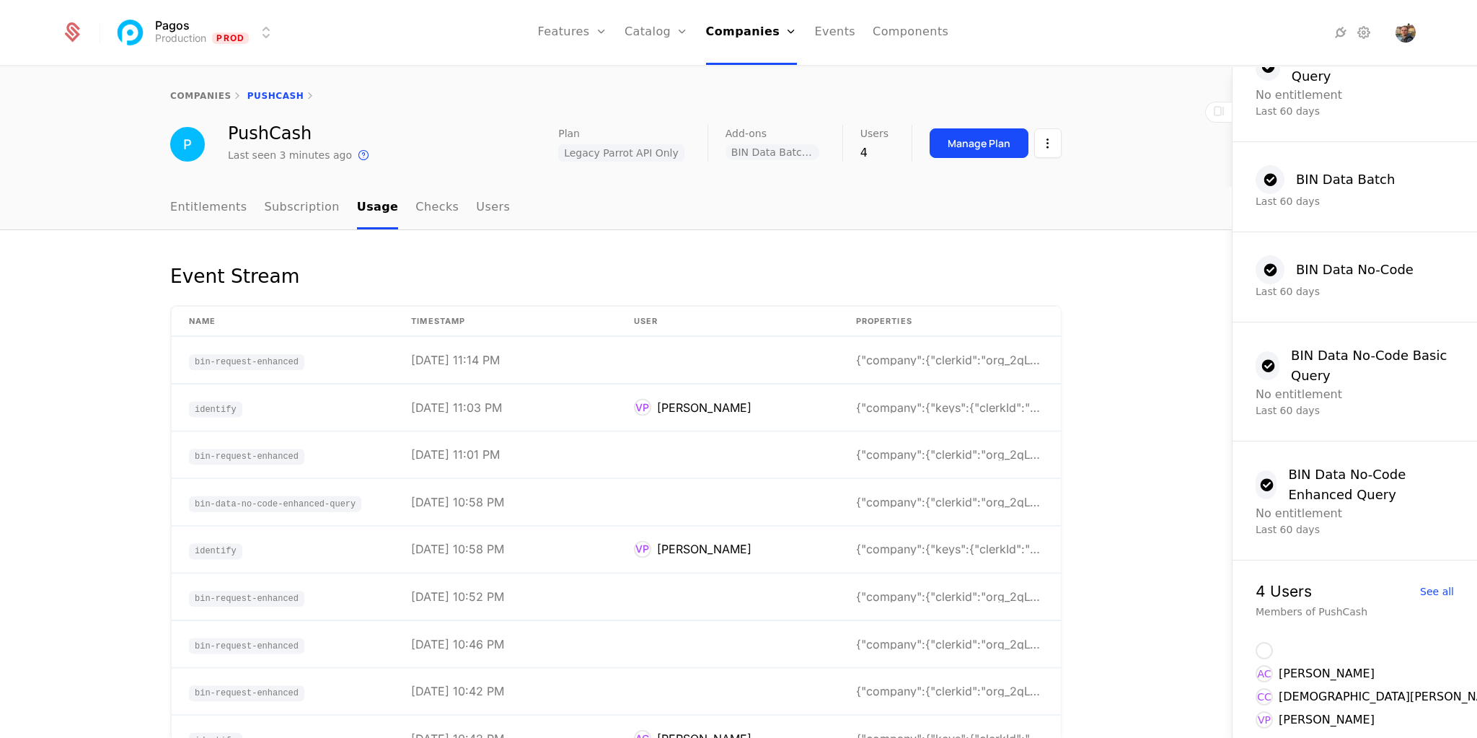
click at [265, 211] on link "Subscription" at bounding box center [302, 208] width 75 height 43
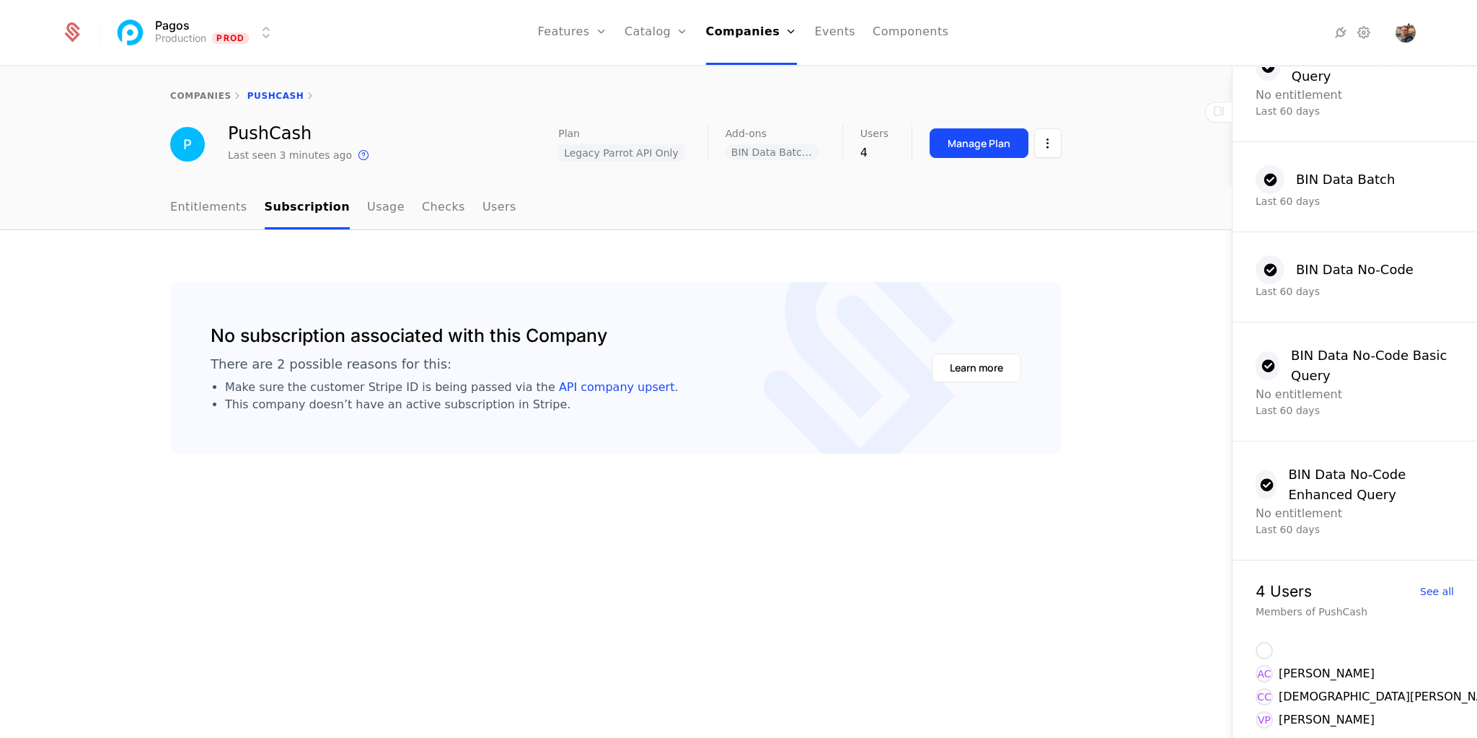
click at [174, 219] on link "Entitlements" at bounding box center [208, 208] width 77 height 43
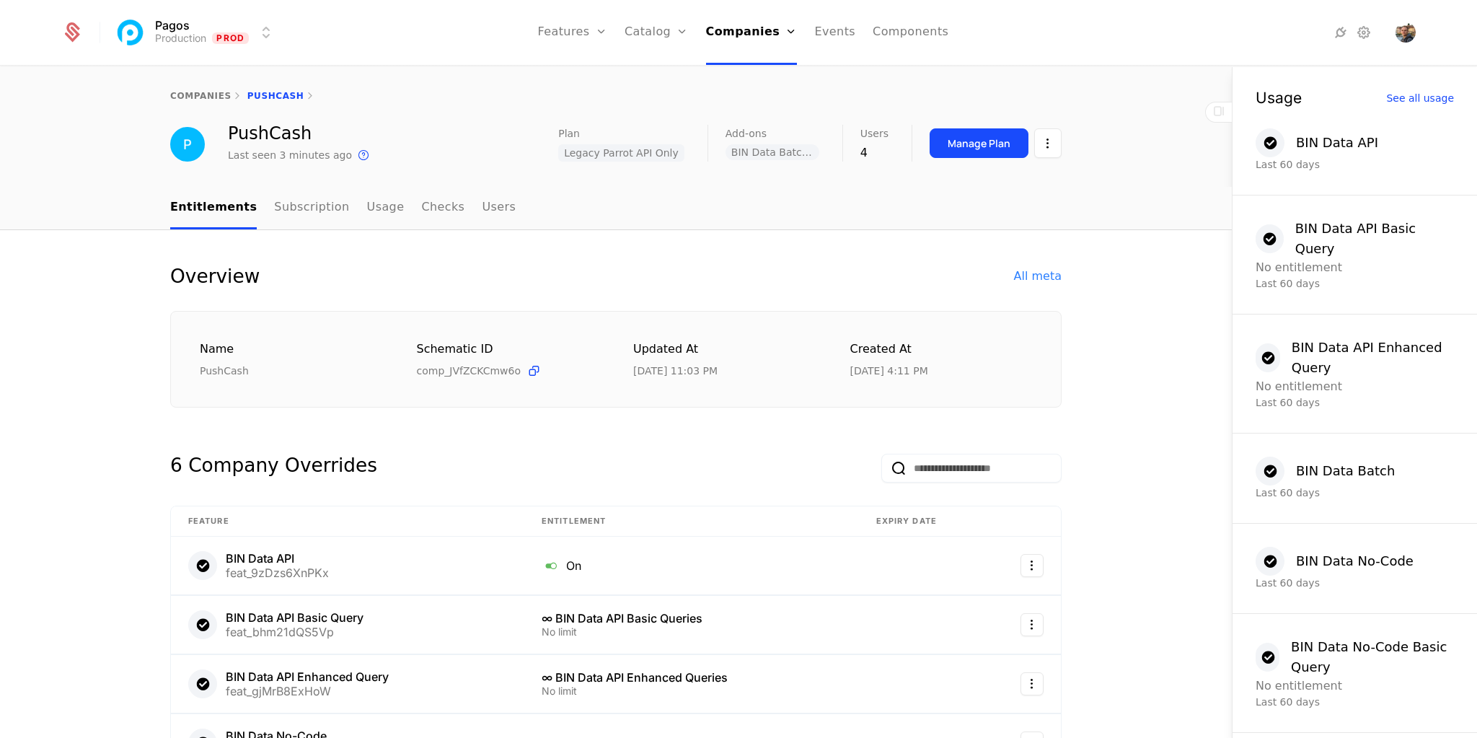
click at [832, 25] on link "Events" at bounding box center [834, 32] width 41 height 65
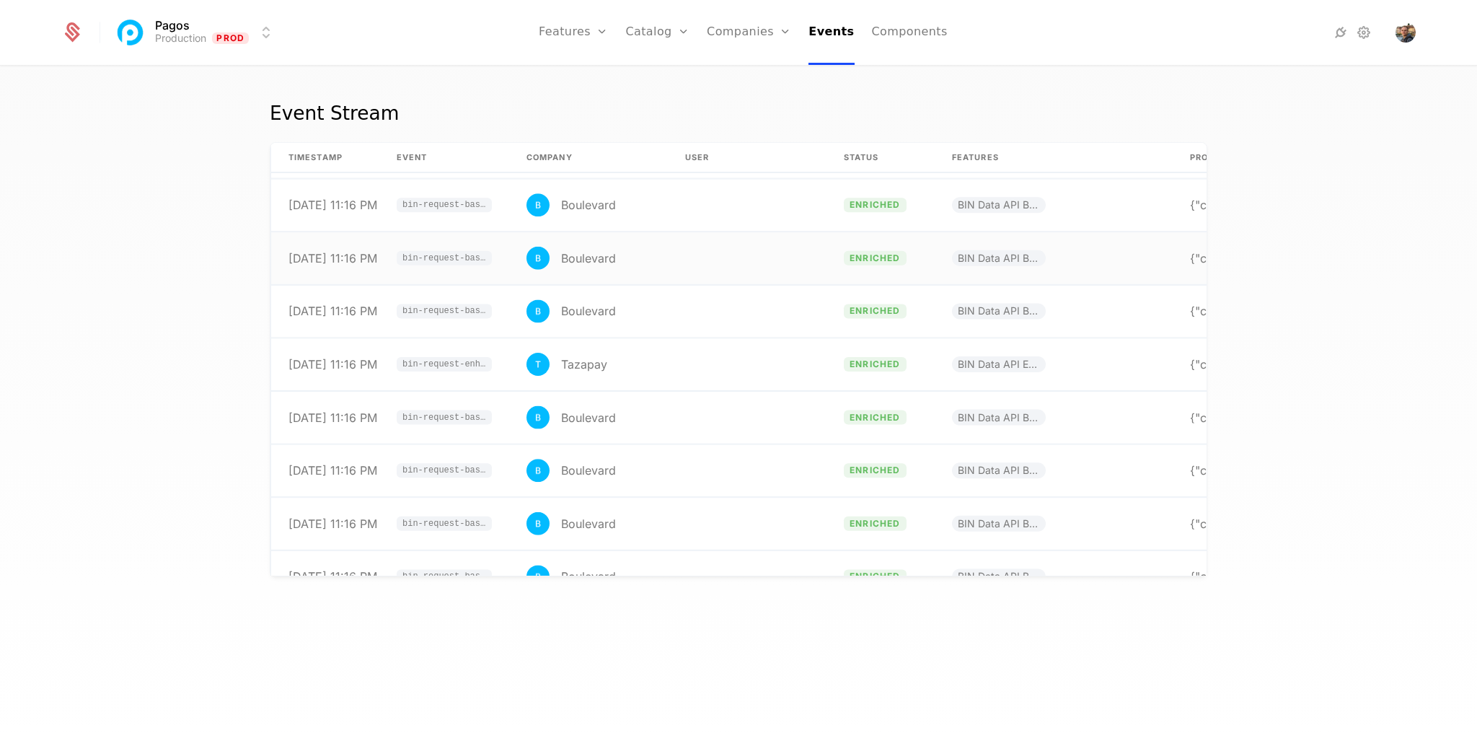
scroll to position [8331, 0]
click at [594, 34] on link "Features" at bounding box center [573, 32] width 69 height 65
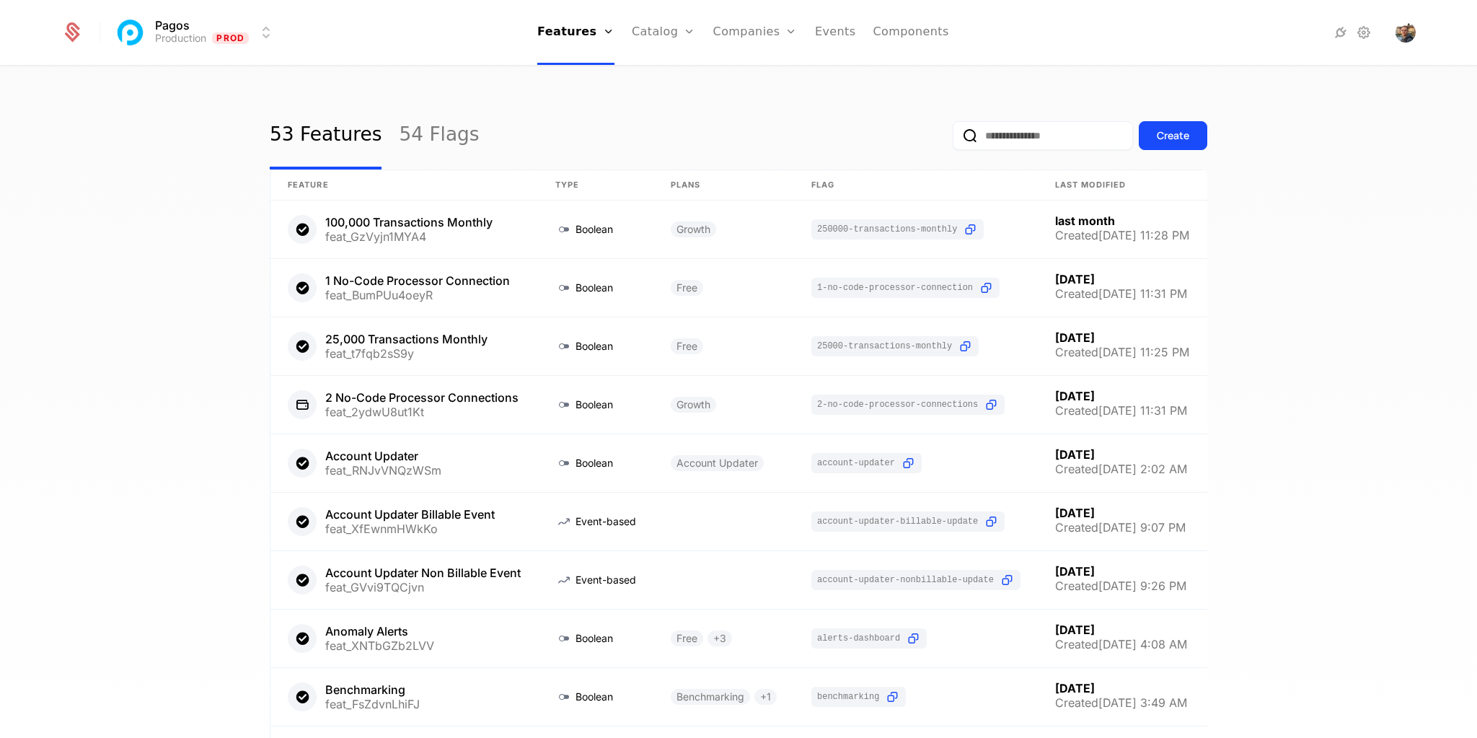
click at [482, 41] on nav "Features Features Flags Catalog Plans Add Ons Credits Configuration Companies C…" at bounding box center [742, 32] width 913 height 65
